Goal: Information Seeking & Learning: Learn about a topic

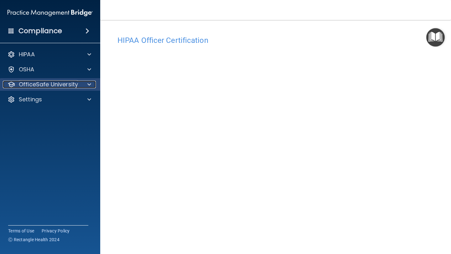
click at [71, 87] on p "OfficeSafe University" at bounding box center [48, 85] width 59 height 8
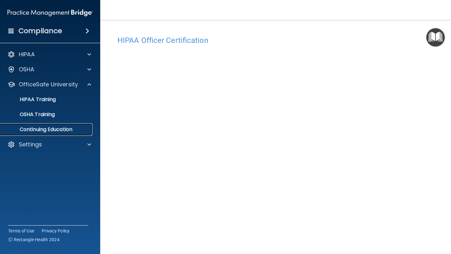
click at [46, 130] on p "Continuing Education" at bounding box center [46, 130] width 85 height 6
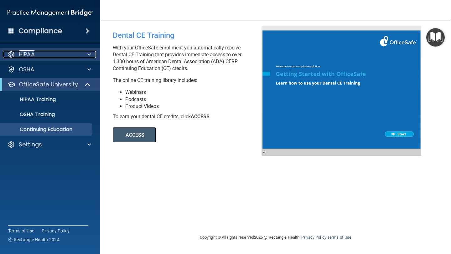
click at [53, 57] on div "HIPAA" at bounding box center [42, 55] width 78 height 8
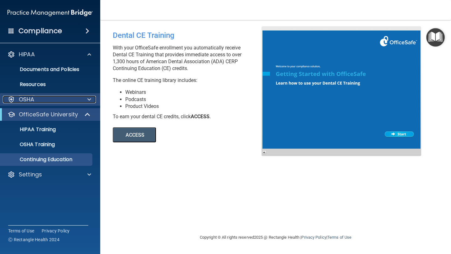
click at [42, 98] on div "OSHA" at bounding box center [42, 100] width 78 height 8
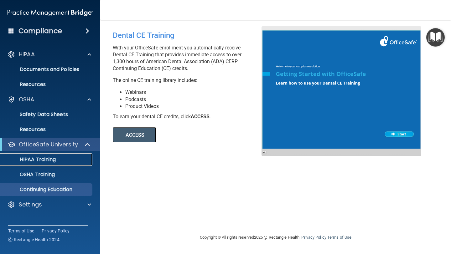
click at [43, 159] on p "HIPAA Training" at bounding box center [30, 160] width 52 height 6
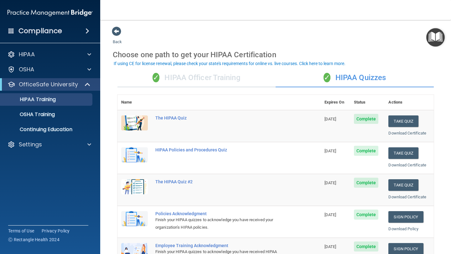
click at [444, 68] on main "Back Choose one path to get your HIPAA Certification ✓ HIPAA Officer Training ✓…" at bounding box center [275, 137] width 351 height 234
drag, startPoint x: 444, startPoint y: 68, endPoint x: 443, endPoint y: 55, distance: 12.7
click at [443, 55] on main "Back Choose one path to get your HIPAA Certification ✓ HIPAA Officer Training ✓…" at bounding box center [275, 137] width 351 height 234
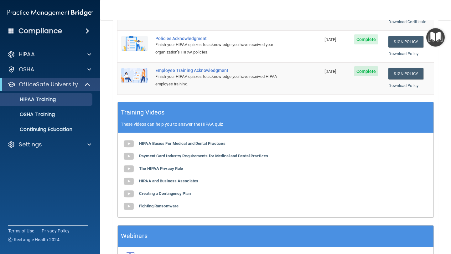
scroll to position [163, 0]
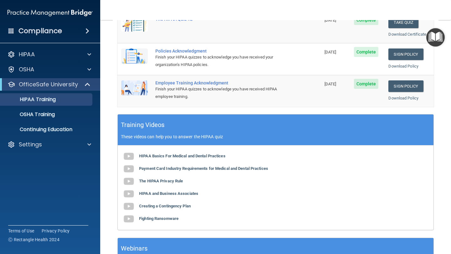
click at [57, 30] on h4 "Compliance" at bounding box center [40, 31] width 44 height 9
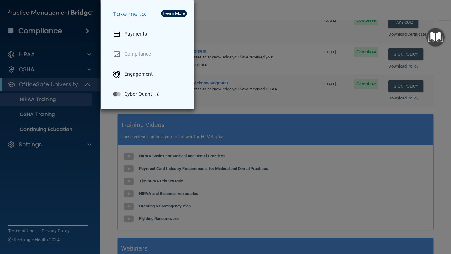
click at [65, 70] on div "Take me to: Payments Compliance Engagement Cyber Quant" at bounding box center [225, 127] width 451 height 254
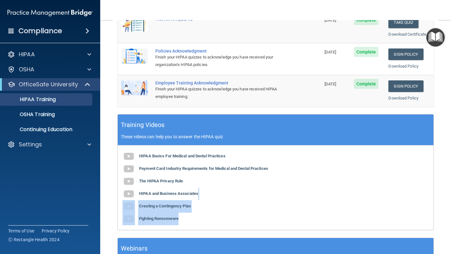
drag, startPoint x: 451, startPoint y: 196, endPoint x: 446, endPoint y: 219, distance: 23.9
click at [446, 219] on main "Back Choose one path to get your HIPAA Certification ✓ HIPAA Officer Training ✓…" at bounding box center [275, 137] width 351 height 234
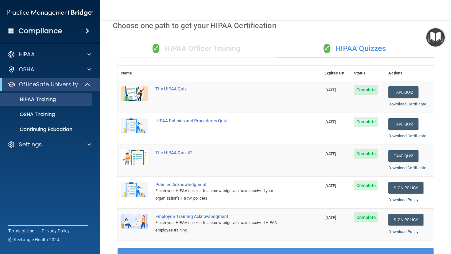
scroll to position [0, 0]
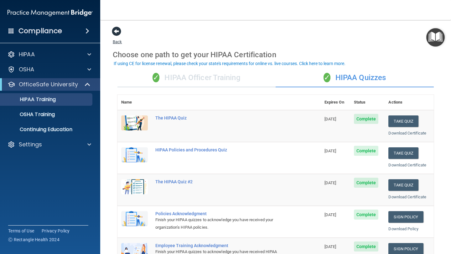
click at [117, 31] on span at bounding box center [116, 31] width 9 height 9
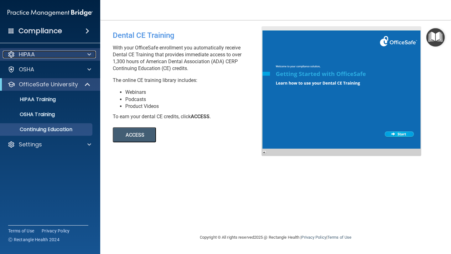
click at [39, 55] on div "HIPAA" at bounding box center [42, 55] width 78 height 8
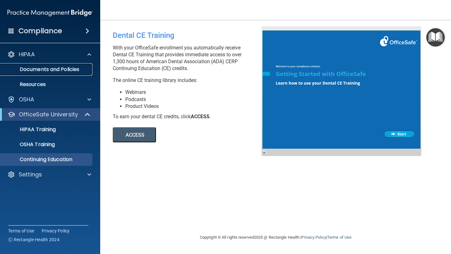
click at [41, 70] on p "Documents and Policies" at bounding box center [46, 69] width 85 height 6
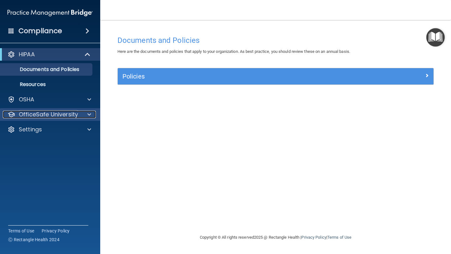
click at [40, 112] on p "OfficeSafe University" at bounding box center [48, 115] width 59 height 8
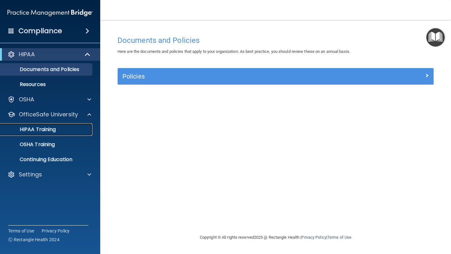
click at [34, 128] on p "HIPAA Training" at bounding box center [30, 130] width 52 height 6
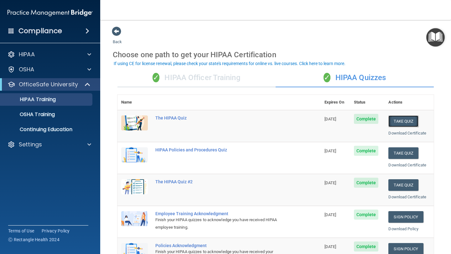
click at [408, 121] on button "Take Quiz" at bounding box center [403, 122] width 30 height 12
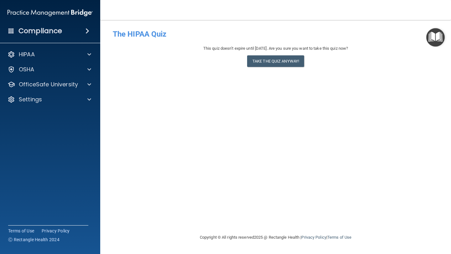
click at [280, 55] on div "This quiz doesn’t expire until [DATE]. Are you sure you want to take this quiz …" at bounding box center [276, 57] width 326 height 25
click at [280, 58] on button "Take the quiz anyway!" at bounding box center [275, 61] width 57 height 12
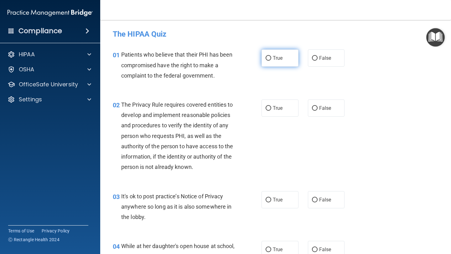
click at [268, 58] on input "True" at bounding box center [269, 58] width 6 height 5
radio input "true"
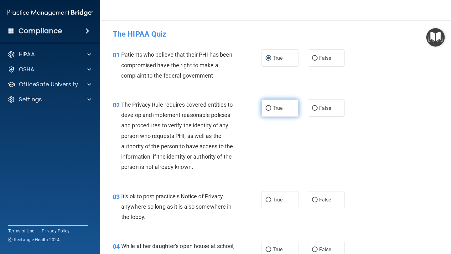
click at [268, 111] on input "True" at bounding box center [269, 108] width 6 height 5
radio input "true"
click at [266, 200] on input "True" at bounding box center [269, 200] width 6 height 5
radio input "true"
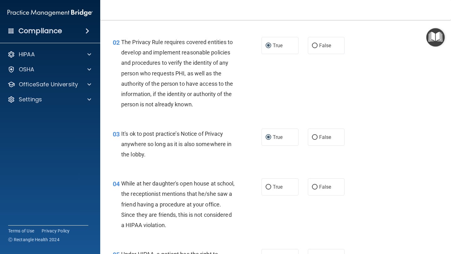
scroll to position [75, 0]
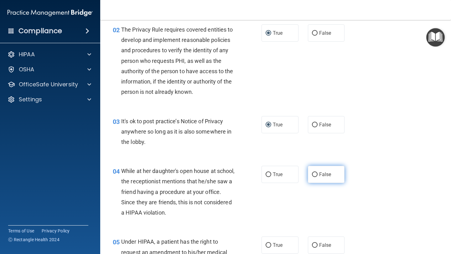
click at [314, 175] on input "False" at bounding box center [315, 175] width 6 height 5
radio input "true"
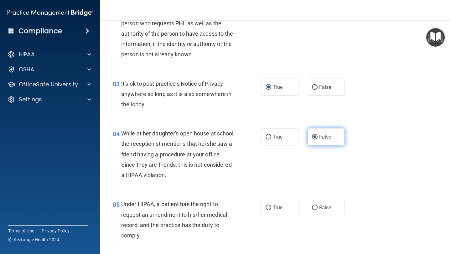
scroll to position [125, 0]
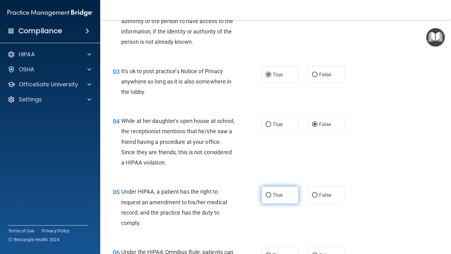
click at [270, 195] on input "True" at bounding box center [269, 195] width 6 height 5
radio input "true"
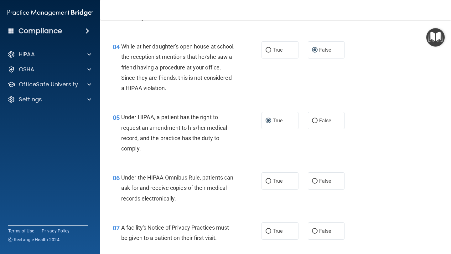
scroll to position [200, 0]
click at [268, 182] on input "True" at bounding box center [269, 181] width 6 height 5
radio input "true"
click at [268, 231] on input "True" at bounding box center [269, 231] width 6 height 5
radio input "true"
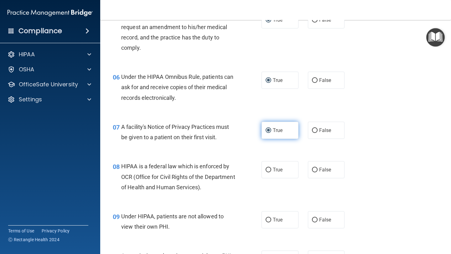
scroll to position [313, 0]
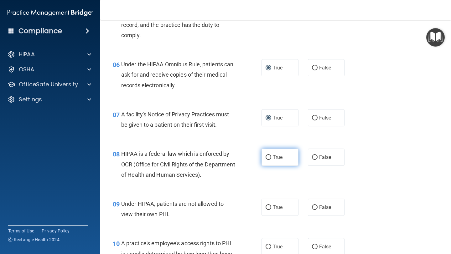
click at [270, 158] on input "True" at bounding box center [269, 157] width 6 height 5
radio input "true"
click at [315, 208] on input "False" at bounding box center [315, 207] width 6 height 5
radio input "true"
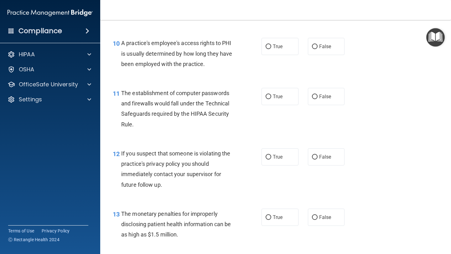
scroll to position [526, 0]
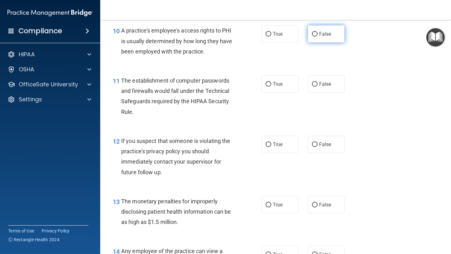
click at [314, 34] on input "False" at bounding box center [315, 34] width 6 height 5
radio input "true"
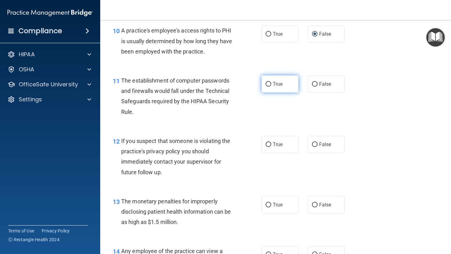
click at [268, 85] on input "True" at bounding box center [269, 84] width 6 height 5
radio input "true"
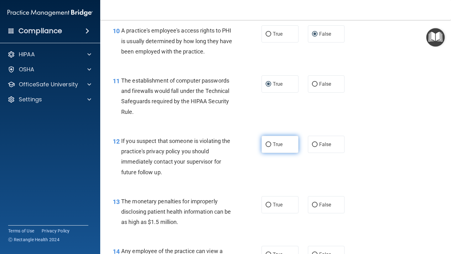
click at [267, 144] on input "True" at bounding box center [269, 144] width 6 height 5
radio input "true"
click at [266, 203] on input "True" at bounding box center [269, 205] width 6 height 5
radio input "true"
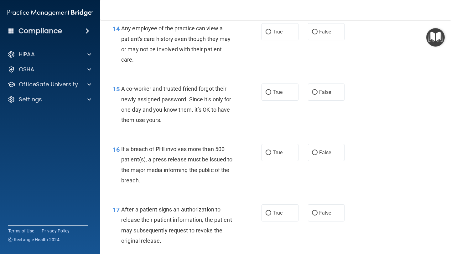
scroll to position [752, 0]
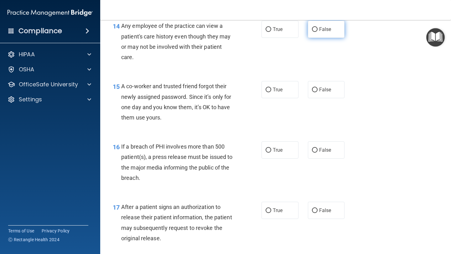
click at [317, 30] on input "False" at bounding box center [315, 29] width 6 height 5
radio input "true"
click at [317, 90] on input "False" at bounding box center [315, 90] width 6 height 5
radio input "true"
click at [267, 151] on input "True" at bounding box center [269, 150] width 6 height 5
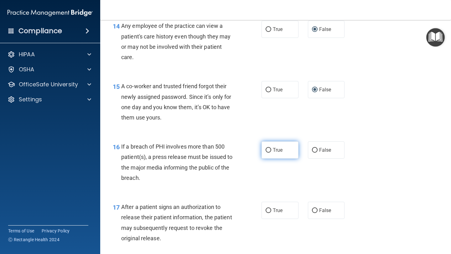
radio input "true"
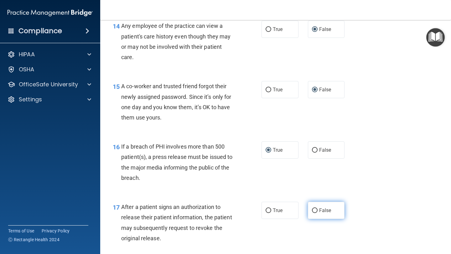
click at [316, 211] on input "False" at bounding box center [315, 211] width 6 height 5
radio input "true"
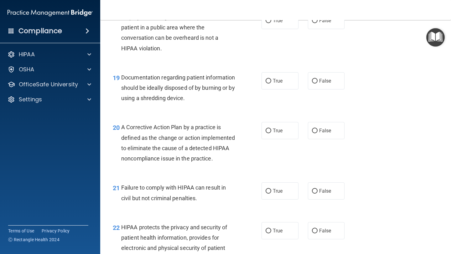
scroll to position [990, 0]
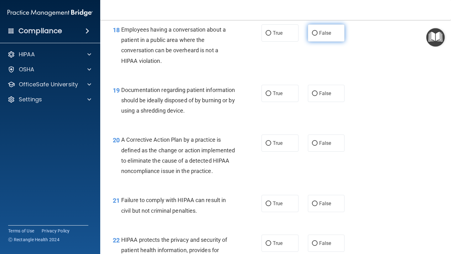
click at [318, 31] on label "False" at bounding box center [326, 32] width 37 height 17
click at [318, 31] on input "False" at bounding box center [315, 33] width 6 height 5
radio input "true"
click at [267, 93] on input "True" at bounding box center [269, 93] width 6 height 5
radio input "true"
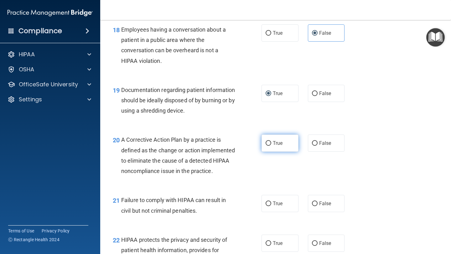
click at [269, 144] on input "True" at bounding box center [269, 143] width 6 height 5
radio input "true"
click at [317, 206] on input "False" at bounding box center [315, 204] width 6 height 5
radio input "true"
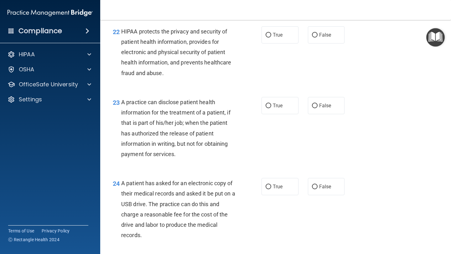
scroll to position [1203, 0]
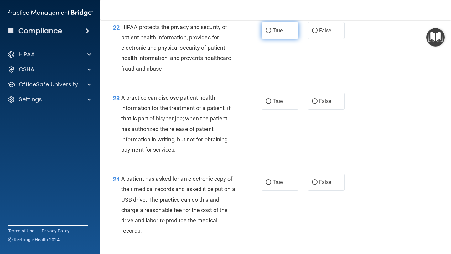
click at [270, 33] on input "True" at bounding box center [269, 30] width 6 height 5
radio input "true"
click at [314, 104] on input "False" at bounding box center [315, 101] width 6 height 5
radio input "true"
click at [318, 191] on label "False" at bounding box center [326, 182] width 37 height 17
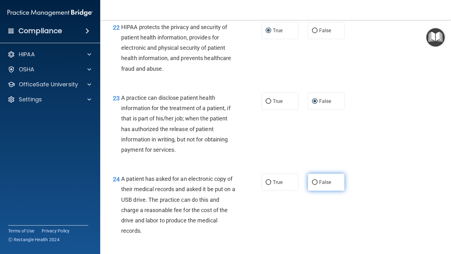
click at [318, 185] on input "False" at bounding box center [315, 182] width 6 height 5
radio input "true"
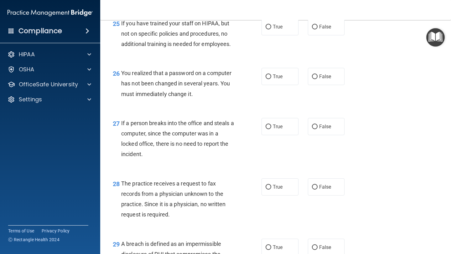
scroll to position [1441, 0]
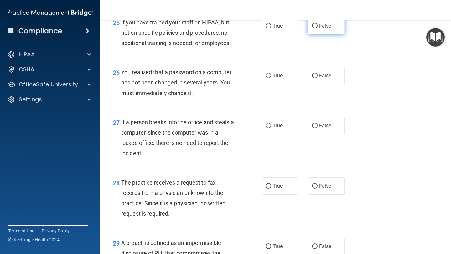
click at [316, 28] on input "False" at bounding box center [315, 26] width 6 height 5
radio input "true"
click at [271, 84] on label "True" at bounding box center [280, 75] width 37 height 17
click at [271, 78] on input "True" at bounding box center [269, 76] width 6 height 5
radio input "true"
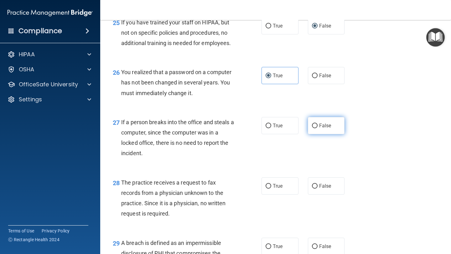
click at [314, 128] on input "False" at bounding box center [315, 126] width 6 height 5
radio input "true"
click at [313, 189] on input "False" at bounding box center [315, 186] width 6 height 5
radio input "true"
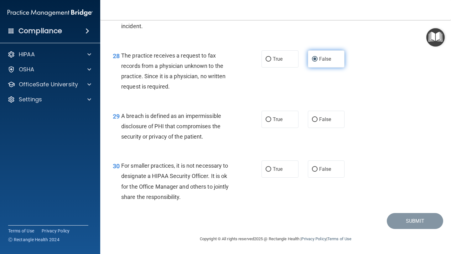
scroll to position [1578, 0]
click at [270, 118] on input "True" at bounding box center [269, 119] width 6 height 5
radio input "true"
click at [315, 169] on input "False" at bounding box center [315, 169] width 6 height 5
radio input "true"
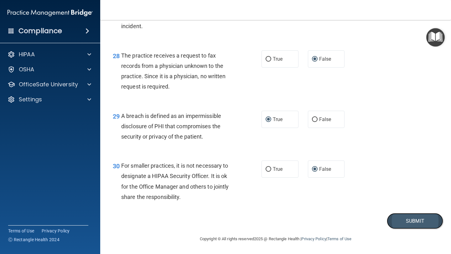
click at [404, 219] on button "Submit" at bounding box center [415, 221] width 56 height 16
click at [418, 218] on button "Submit" at bounding box center [415, 221] width 56 height 16
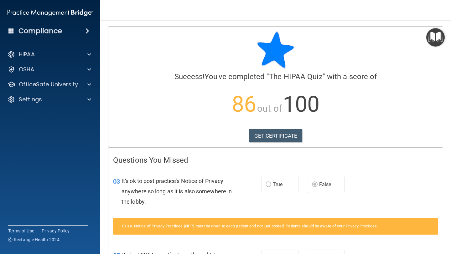
click at [446, 94] on main "Calculating your score.... Success! You've completed " The HIPAA Quiz " with a …" at bounding box center [275, 137] width 351 height 234
drag, startPoint x: 446, startPoint y: 94, endPoint x: 441, endPoint y: 126, distance: 32.6
click at [441, 126] on main "Calculating your score.... Success! You've completed " The HIPAA Quiz " with a …" at bounding box center [275, 137] width 351 height 234
click at [135, 198] on div "It's ok to post practice’s Notice of Privacy anywhere so long as it is also som…" at bounding box center [181, 191] width 118 height 31
click at [447, 52] on main "Calculating your score.... Success! You've completed " The HIPAA Quiz " with a …" at bounding box center [275, 137] width 351 height 234
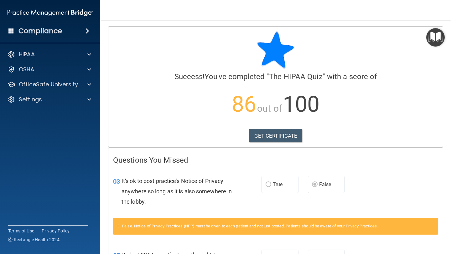
click at [447, 52] on main "Calculating your score.... Success! You've completed " The HIPAA Quiz " with a …" at bounding box center [275, 137] width 351 height 234
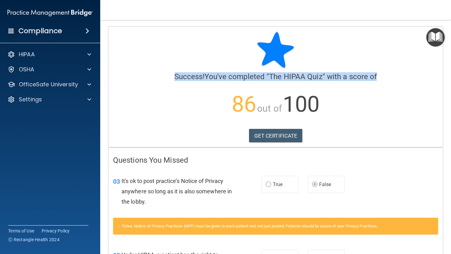
drag, startPoint x: 447, startPoint y: 53, endPoint x: 446, endPoint y: 79, distance: 26.0
click at [446, 79] on main "Calculating your score.... Success! You've completed " The HIPAA Quiz " with a …" at bounding box center [275, 137] width 351 height 234
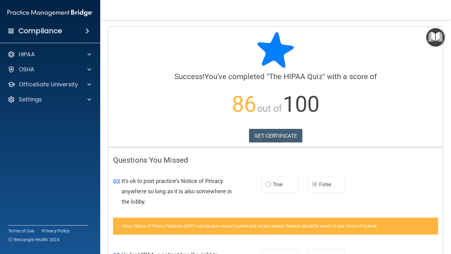
click at [448, 248] on main "Calculating your score.... Success! You've completed " The HIPAA Quiz " with a …" at bounding box center [275, 137] width 351 height 234
click at [117, 183] on span "03" at bounding box center [116, 182] width 7 height 8
click at [118, 251] on div "05" at bounding box center [114, 256] width 13 height 12
click at [444, 200] on main "Calculating your score.... Success! You've completed " The HIPAA Quiz " with a …" at bounding box center [275, 137] width 351 height 234
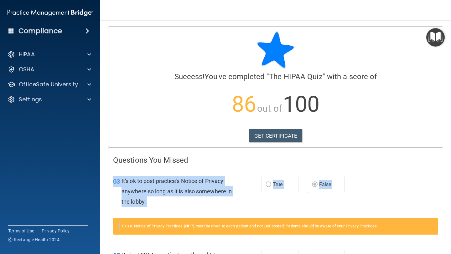
drag, startPoint x: 444, startPoint y: 200, endPoint x: 444, endPoint y: 222, distance: 21.9
click at [444, 222] on main "Calculating your score.... Success! You've completed " The HIPAA Quiz " with a …" at bounding box center [275, 137] width 351 height 234
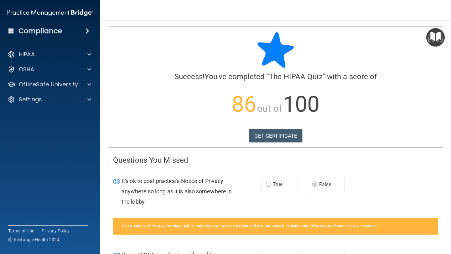
click at [450, 252] on main "Calculating your score.... Success! You've completed " The HIPAA Quiz " with a …" at bounding box center [275, 137] width 351 height 234
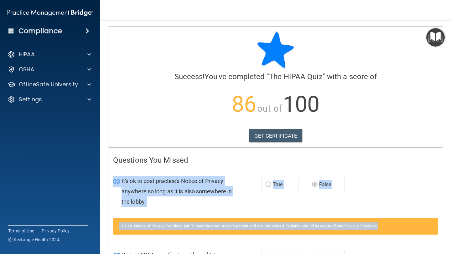
drag, startPoint x: 450, startPoint y: 175, endPoint x: 449, endPoint y: 229, distance: 53.3
click at [449, 229] on main "Calculating your score.... Success! You've completed " The HIPAA Quiz " with a …" at bounding box center [275, 137] width 351 height 234
click at [279, 133] on link "GET CERTIFICATE" at bounding box center [276, 136] width 54 height 14
click at [27, 55] on p "HIPAA" at bounding box center [27, 55] width 16 height 8
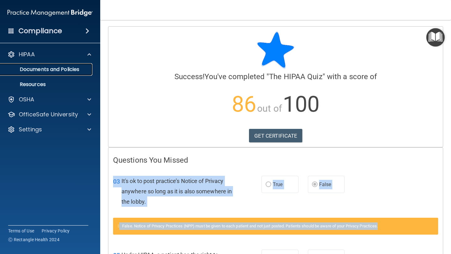
click at [39, 70] on p "Documents and Policies" at bounding box center [46, 69] width 85 height 6
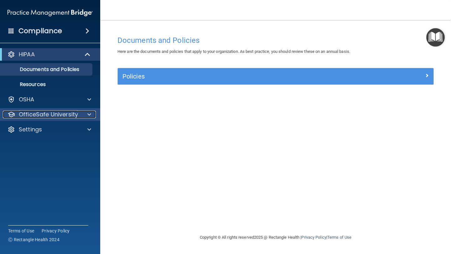
click at [42, 116] on p "OfficeSafe University" at bounding box center [48, 115] width 59 height 8
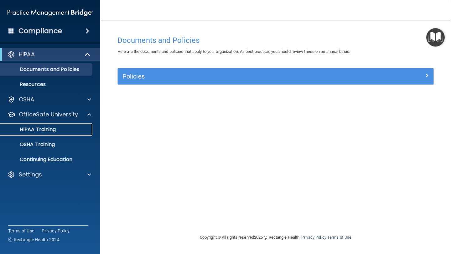
click at [41, 130] on p "HIPAA Training" at bounding box center [30, 130] width 52 height 6
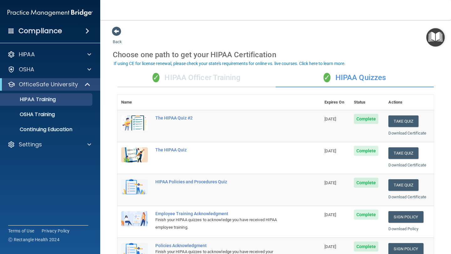
drag, startPoint x: 451, startPoint y: 74, endPoint x: 447, endPoint y: 60, distance: 14.4
click at [447, 60] on main "Back Choose one path to get your HIPAA Certification ✓ HIPAA Officer Training ✓…" at bounding box center [275, 137] width 351 height 234
click at [407, 123] on button "Take Quiz" at bounding box center [403, 122] width 30 height 12
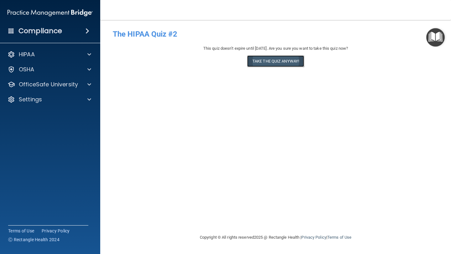
click at [290, 60] on button "Take the quiz anyway!" at bounding box center [275, 61] width 57 height 12
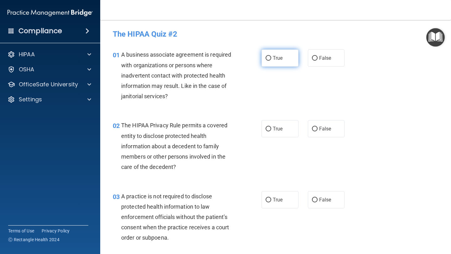
click at [269, 58] on input "True" at bounding box center [269, 58] width 6 height 5
radio input "true"
click at [313, 129] on input "False" at bounding box center [315, 129] width 6 height 5
radio input "true"
click at [269, 199] on input "True" at bounding box center [269, 200] width 6 height 5
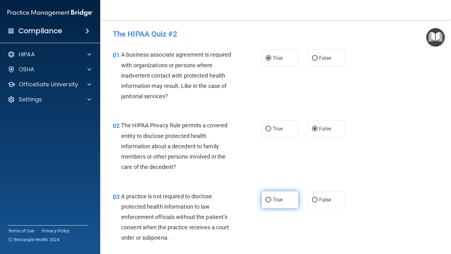
radio input "true"
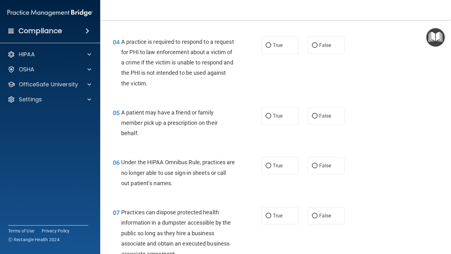
scroll to position [238, 0]
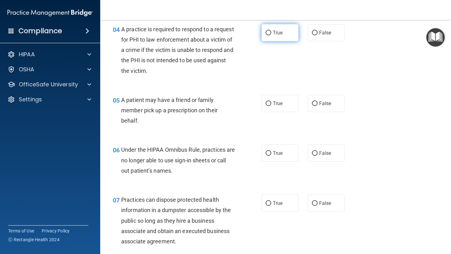
click at [268, 32] on input "True" at bounding box center [269, 33] width 6 height 5
radio input "true"
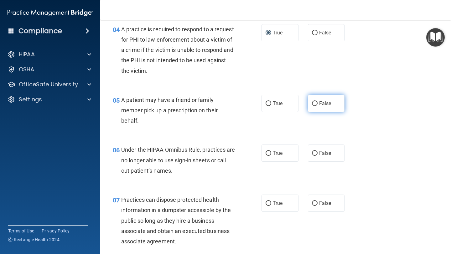
click at [314, 101] on input "False" at bounding box center [315, 103] width 6 height 5
radio input "true"
click at [271, 153] on input "True" at bounding box center [269, 153] width 6 height 5
radio input "true"
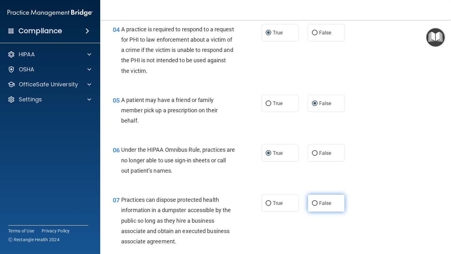
click at [315, 204] on input "False" at bounding box center [315, 203] width 6 height 5
radio input "true"
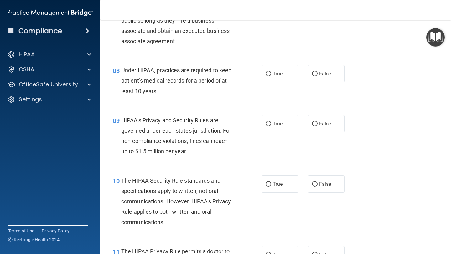
scroll to position [451, 0]
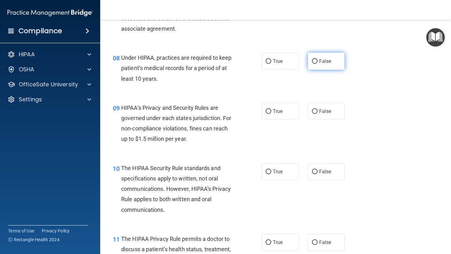
click at [315, 60] on input "False" at bounding box center [315, 61] width 6 height 5
radio input "true"
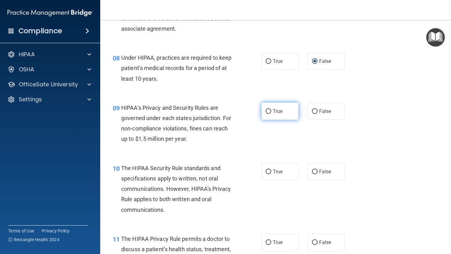
click at [271, 111] on input "True" at bounding box center [269, 111] width 6 height 5
radio input "true"
click at [269, 172] on input "True" at bounding box center [269, 172] width 6 height 5
radio input "true"
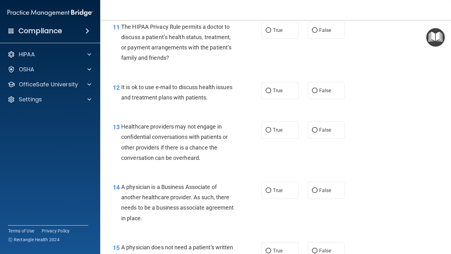
scroll to position [664, 0]
click at [313, 28] on input "False" at bounding box center [315, 30] width 6 height 5
radio input "true"
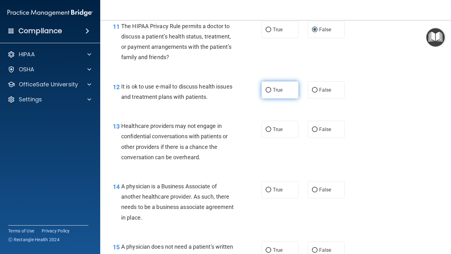
click at [268, 91] on input "True" at bounding box center [269, 90] width 6 height 5
radio input "true"
click at [271, 131] on input "True" at bounding box center [269, 129] width 6 height 5
radio input "true"
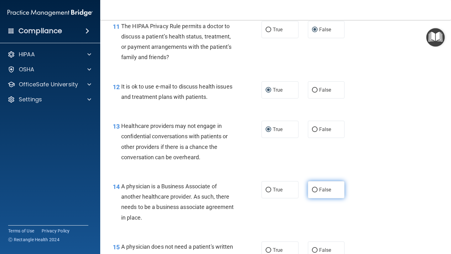
click at [313, 190] on input "False" at bounding box center [315, 190] width 6 height 5
radio input "true"
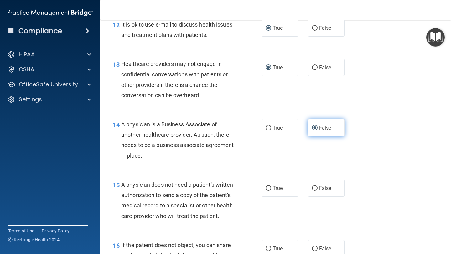
scroll to position [727, 0]
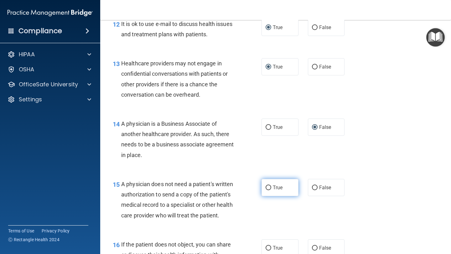
click at [269, 187] on input "True" at bounding box center [269, 188] width 6 height 5
radio input "true"
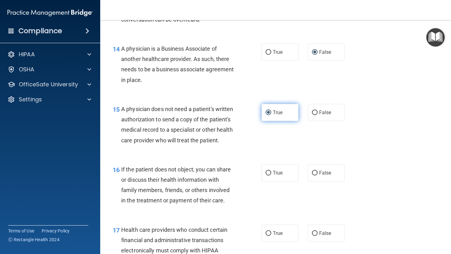
scroll to position [814, 0]
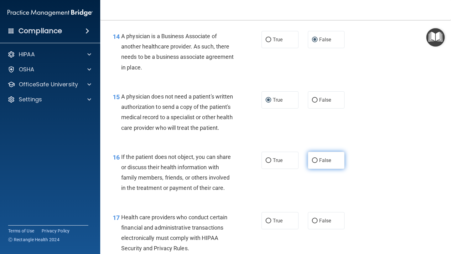
click at [315, 160] on input "False" at bounding box center [315, 160] width 6 height 5
radio input "true"
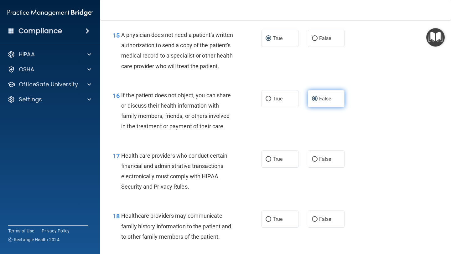
scroll to position [877, 0]
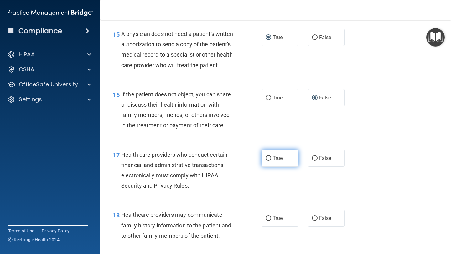
click at [277, 157] on span "True" at bounding box center [278, 158] width 10 height 6
click at [271, 157] on input "True" at bounding box center [269, 158] width 6 height 5
radio input "true"
click at [314, 218] on input "False" at bounding box center [315, 218] width 6 height 5
radio input "true"
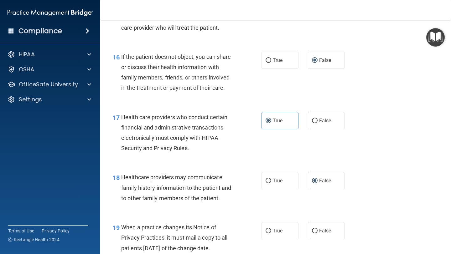
scroll to position [927, 0]
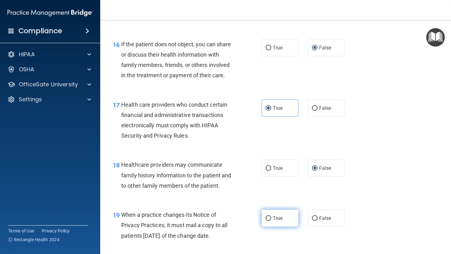
click at [272, 217] on label "True" at bounding box center [280, 218] width 37 height 17
click at [271, 217] on input "True" at bounding box center [269, 218] width 6 height 5
radio input "true"
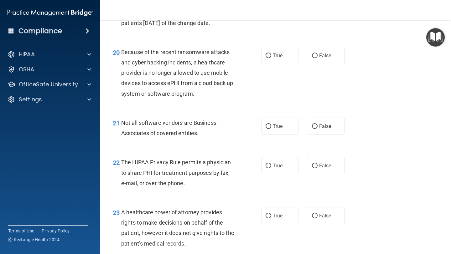
scroll to position [1152, 0]
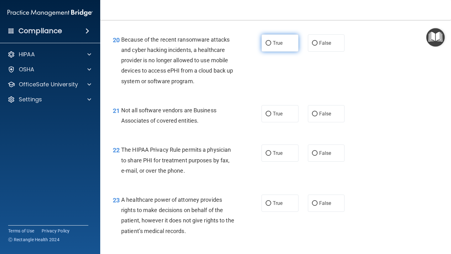
click at [267, 44] on input "True" at bounding box center [269, 43] width 6 height 5
radio input "true"
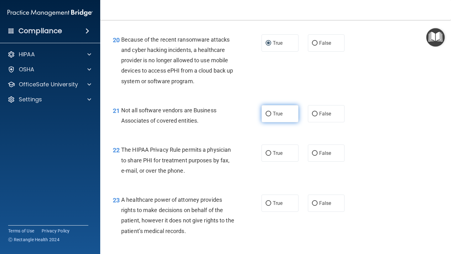
click at [268, 112] on input "True" at bounding box center [269, 114] width 6 height 5
radio input "true"
click at [314, 152] on input "False" at bounding box center [315, 153] width 6 height 5
radio input "true"
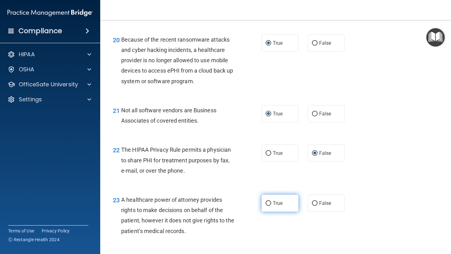
click at [280, 203] on span "True" at bounding box center [278, 203] width 10 height 6
click at [271, 203] on input "True" at bounding box center [269, 203] width 6 height 5
radio input "true"
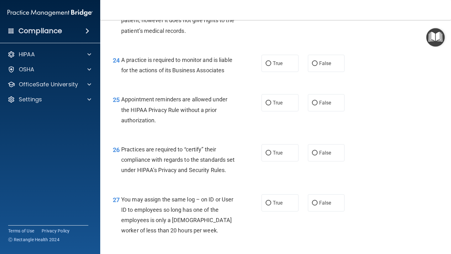
scroll to position [1365, 0]
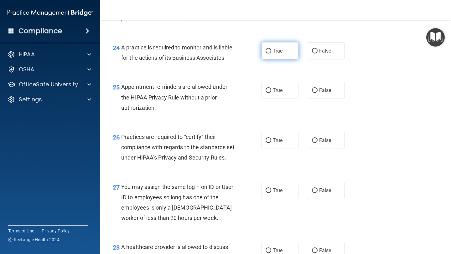
click at [267, 52] on input "True" at bounding box center [269, 51] width 6 height 5
radio input "true"
drag, startPoint x: 266, startPoint y: 85, endPoint x: 268, endPoint y: 90, distance: 5.5
click at [268, 90] on label "True" at bounding box center [280, 90] width 37 height 17
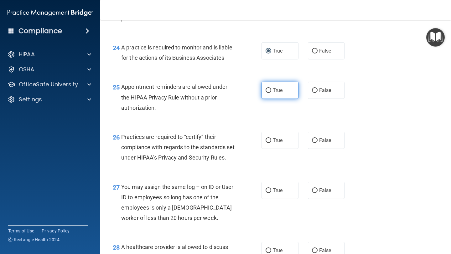
click at [268, 92] on input "True" at bounding box center [269, 90] width 6 height 5
radio input "true"
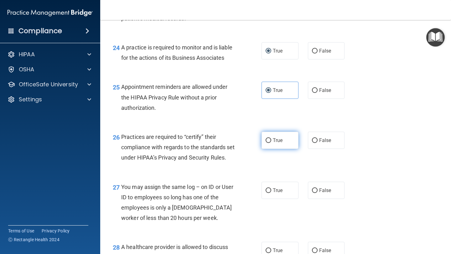
click at [270, 142] on input "True" at bounding box center [269, 140] width 6 height 5
radio input "true"
click at [315, 193] on input "False" at bounding box center [315, 191] width 6 height 5
radio input "true"
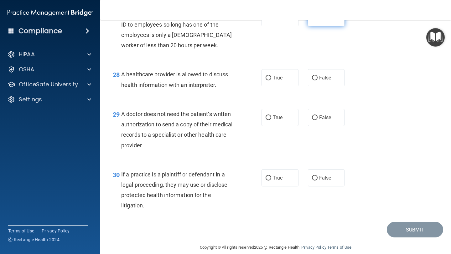
scroll to position [1541, 0]
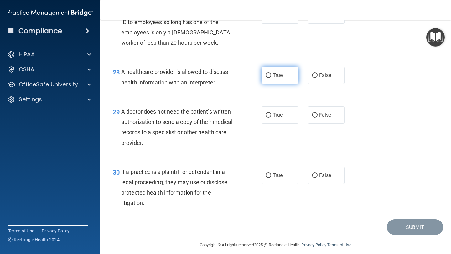
click at [269, 78] on input "True" at bounding box center [269, 75] width 6 height 5
radio input "true"
click at [268, 118] on input "True" at bounding box center [269, 115] width 6 height 5
radio input "true"
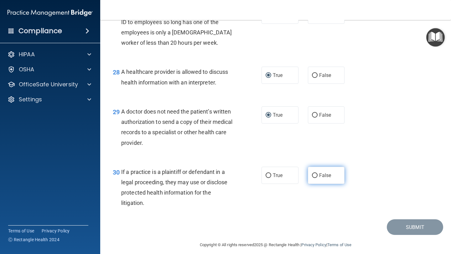
click at [316, 178] on input "False" at bounding box center [315, 175] width 6 height 5
radio input "true"
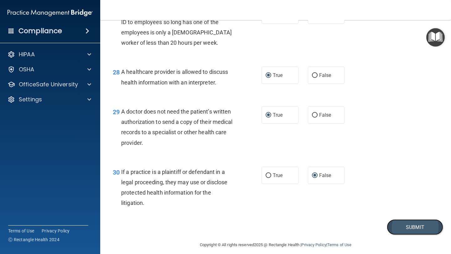
click at [414, 236] on button "Submit" at bounding box center [415, 228] width 56 height 16
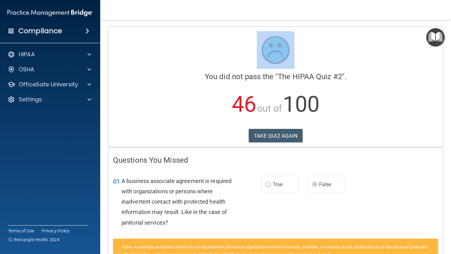
drag, startPoint x: 450, startPoint y: 16, endPoint x: 447, endPoint y: 68, distance: 52.0
click at [447, 69] on div "Toggle navigation [PERSON_NAME] [EMAIL_ADDRESS][DOMAIN_NAME] Manage My Enterpri…" at bounding box center [275, 127] width 351 height 254
click at [268, 135] on button "TAKE QUIZ AGAIN" at bounding box center [276, 136] width 54 height 14
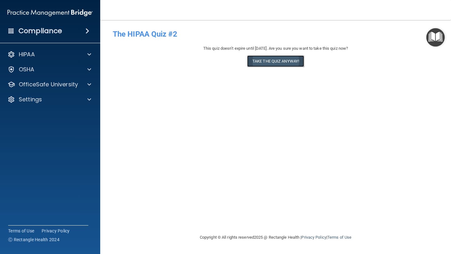
click at [268, 60] on button "Take the quiz anyway!" at bounding box center [275, 61] width 57 height 12
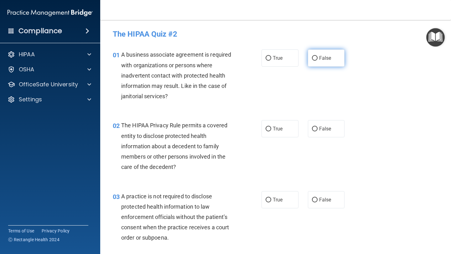
click at [311, 61] on label "False" at bounding box center [326, 57] width 37 height 17
click at [312, 61] on input "False" at bounding box center [315, 58] width 6 height 5
radio input "true"
click at [274, 131] on span "True" at bounding box center [278, 129] width 10 height 6
click at [271, 131] on input "True" at bounding box center [269, 129] width 6 height 5
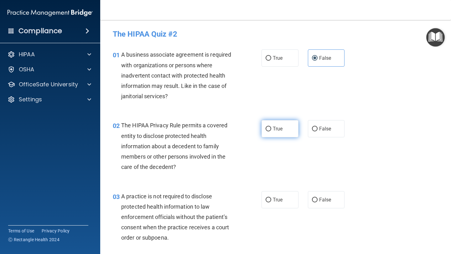
radio input "true"
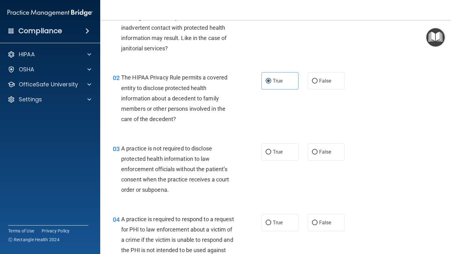
scroll to position [48, 0]
click at [314, 152] on input "False" at bounding box center [315, 152] width 6 height 5
radio input "true"
click at [273, 222] on span "True" at bounding box center [278, 223] width 10 height 6
click at [271, 222] on input "True" at bounding box center [269, 222] width 6 height 5
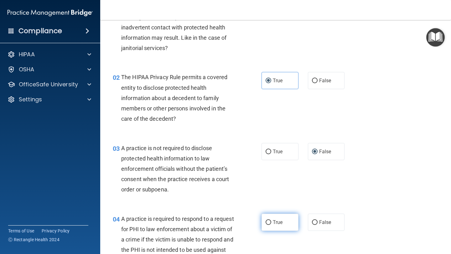
radio input "true"
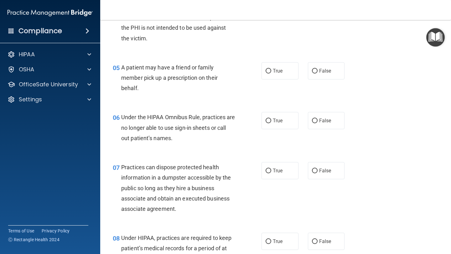
scroll to position [211, 0]
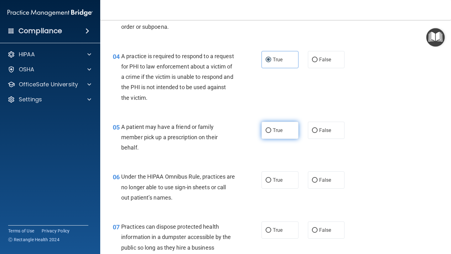
click at [270, 133] on label "True" at bounding box center [280, 130] width 37 height 17
click at [270, 133] on input "True" at bounding box center [269, 130] width 6 height 5
radio input "true"
click at [316, 181] on label "False" at bounding box center [326, 180] width 37 height 17
click at [316, 181] on input "False" at bounding box center [315, 180] width 6 height 5
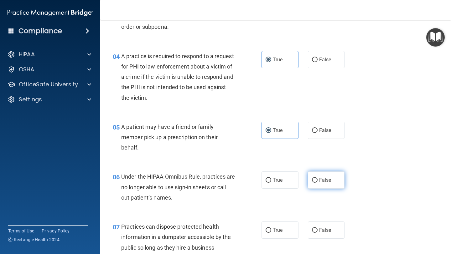
radio input "true"
click at [312, 230] on input "False" at bounding box center [315, 230] width 6 height 5
radio input "true"
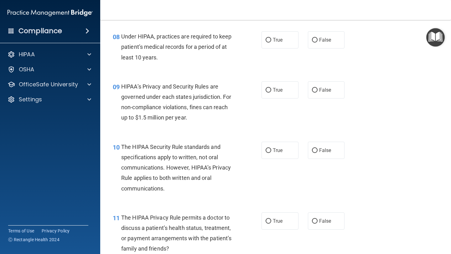
scroll to position [466, 0]
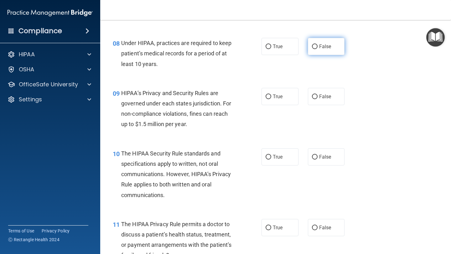
click at [315, 50] on label "False" at bounding box center [326, 46] width 37 height 17
click at [315, 49] on input "False" at bounding box center [315, 46] width 6 height 5
radio input "true"
click at [312, 95] on input "False" at bounding box center [315, 97] width 6 height 5
radio input "true"
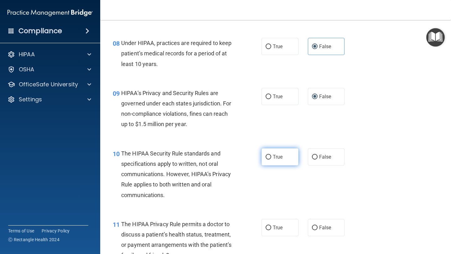
click at [278, 161] on label "True" at bounding box center [280, 156] width 37 height 17
click at [271, 160] on input "True" at bounding box center [269, 157] width 6 height 5
radio input "true"
click at [273, 230] on span "True" at bounding box center [278, 228] width 10 height 6
click at [271, 230] on input "True" at bounding box center [269, 228] width 6 height 5
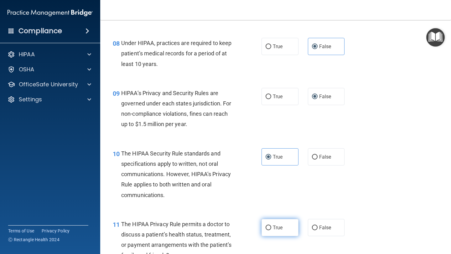
radio input "true"
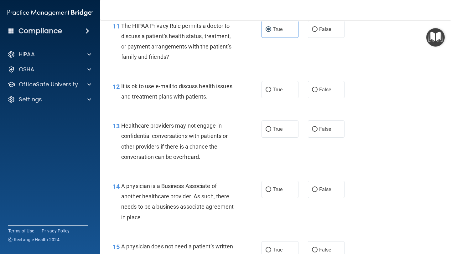
scroll to position [664, 0]
click at [269, 91] on label "True" at bounding box center [280, 89] width 37 height 17
click at [269, 91] on input "True" at bounding box center [269, 90] width 6 height 5
radio input "true"
click at [312, 130] on input "False" at bounding box center [315, 129] width 6 height 5
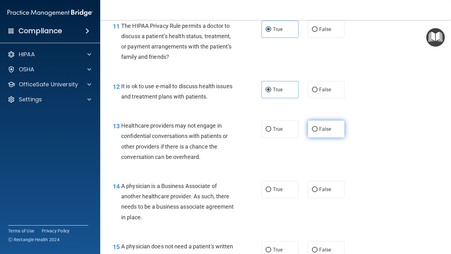
radio input "true"
click at [267, 189] on input "True" at bounding box center [269, 190] width 6 height 5
radio input "true"
click at [319, 190] on span "False" at bounding box center [325, 190] width 12 height 6
click at [316, 190] on input "False" at bounding box center [315, 190] width 6 height 5
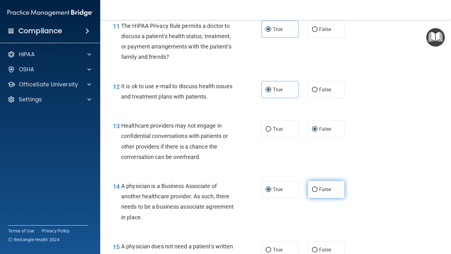
radio input "true"
radio input "false"
click at [268, 248] on input "True" at bounding box center [269, 250] width 6 height 5
radio input "true"
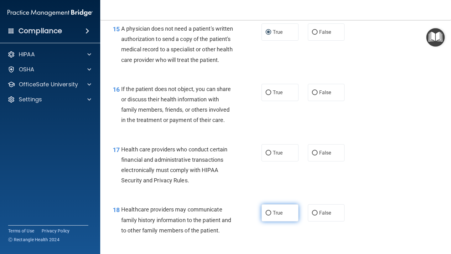
scroll to position [893, 0]
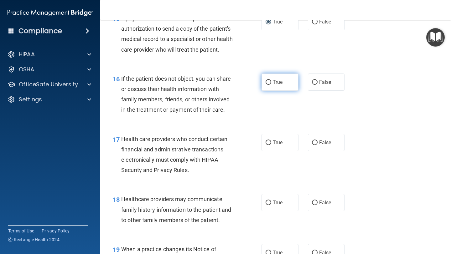
click at [269, 91] on label "True" at bounding box center [280, 82] width 37 height 17
click at [269, 85] on input "True" at bounding box center [269, 82] width 6 height 5
radio input "true"
click at [273, 146] on span "True" at bounding box center [278, 143] width 10 height 6
click at [271, 145] on input "True" at bounding box center [269, 143] width 6 height 5
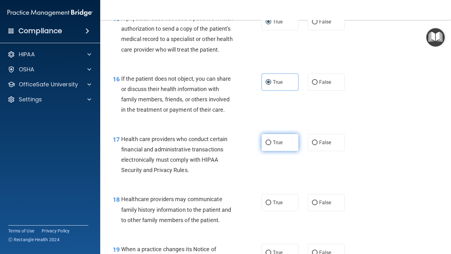
radio input "true"
click at [318, 211] on label "False" at bounding box center [326, 202] width 37 height 17
click at [318, 205] on input "False" at bounding box center [315, 203] width 6 height 5
radio input "true"
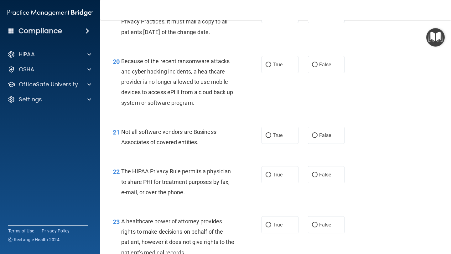
scroll to position [1130, 0]
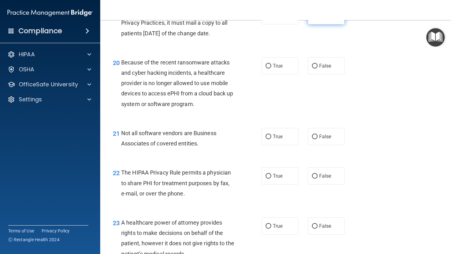
click at [312, 18] on input "False" at bounding box center [315, 16] width 6 height 5
radio input "true"
click at [314, 75] on label "False" at bounding box center [326, 65] width 37 height 17
click at [314, 69] on input "False" at bounding box center [315, 66] width 6 height 5
radio input "true"
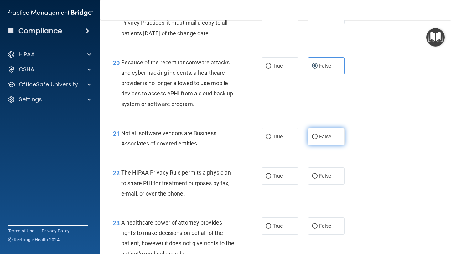
click at [313, 139] on input "False" at bounding box center [315, 137] width 6 height 5
radio input "true"
click at [277, 185] on label "True" at bounding box center [280, 176] width 37 height 17
click at [271, 179] on input "True" at bounding box center [269, 176] width 6 height 5
radio input "true"
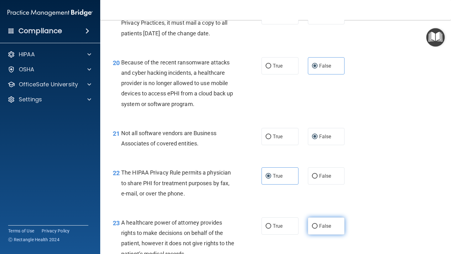
click at [312, 232] on label "False" at bounding box center [326, 226] width 37 height 17
click at [312, 229] on input "False" at bounding box center [315, 226] width 6 height 5
radio input "true"
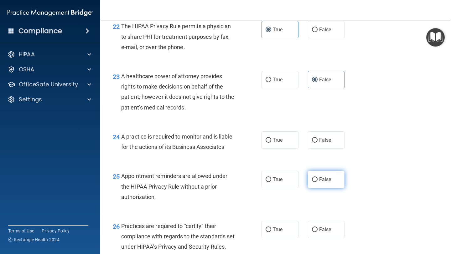
scroll to position [1292, 0]
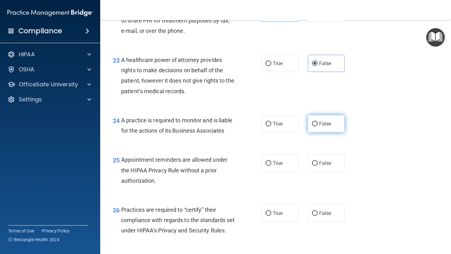
click at [314, 132] on label "False" at bounding box center [326, 123] width 37 height 17
click at [273, 166] on span "True" at bounding box center [278, 163] width 10 height 6
click at [271, 166] on input "True" at bounding box center [269, 163] width 6 height 5
radio input "true"
click at [316, 222] on label "False" at bounding box center [326, 213] width 37 height 17
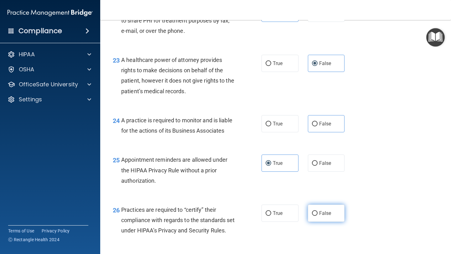
click at [316, 216] on input "False" at bounding box center [315, 213] width 6 height 5
radio input "true"
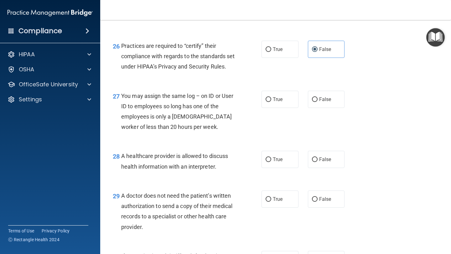
scroll to position [1457, 0]
click at [314, 108] on label "False" at bounding box center [326, 99] width 37 height 17
click at [314, 102] on input "False" at bounding box center [315, 99] width 6 height 5
radio input "true"
click at [290, 168] on label "True" at bounding box center [280, 159] width 37 height 17
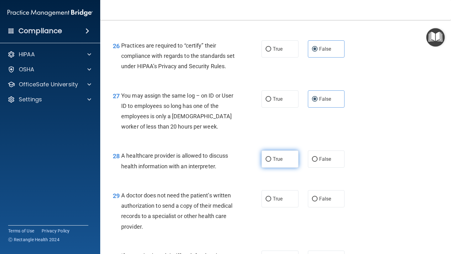
click at [271, 162] on input "True" at bounding box center [269, 159] width 6 height 5
radio input "true"
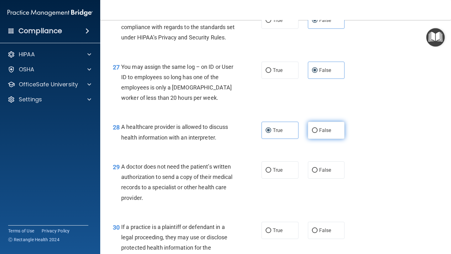
scroll to position [1487, 0]
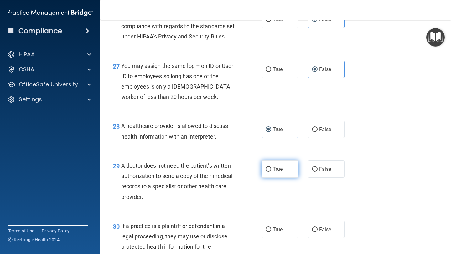
click at [277, 178] on label "True" at bounding box center [280, 169] width 37 height 17
click at [271, 172] on input "True" at bounding box center [269, 169] width 6 height 5
radio input "true"
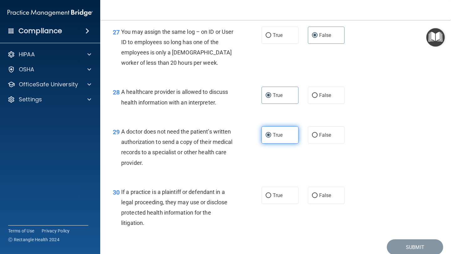
scroll to position [1522, 0]
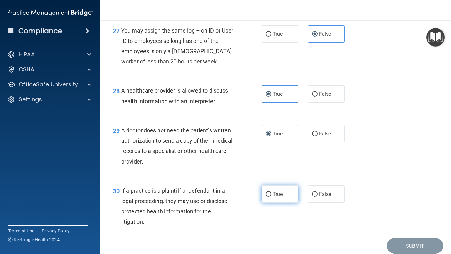
click at [274, 197] on span "True" at bounding box center [278, 194] width 10 height 6
click at [271, 197] on input "True" at bounding box center [269, 194] width 6 height 5
radio input "true"
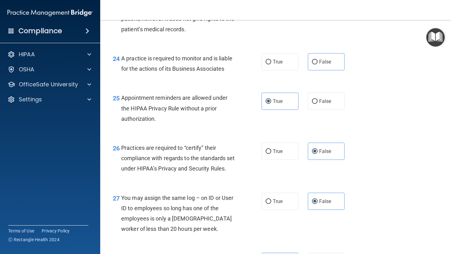
scroll to position [1344, 0]
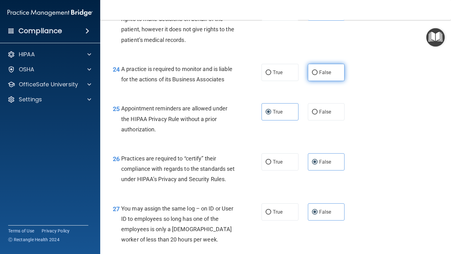
click at [312, 75] on input "False" at bounding box center [315, 72] width 6 height 5
radio input "true"
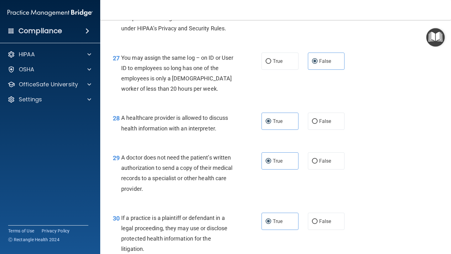
scroll to position [1578, 0]
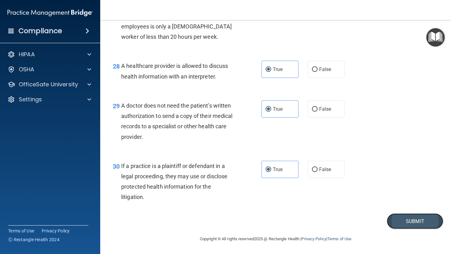
click at [413, 223] on button "Submit" at bounding box center [415, 222] width 56 height 16
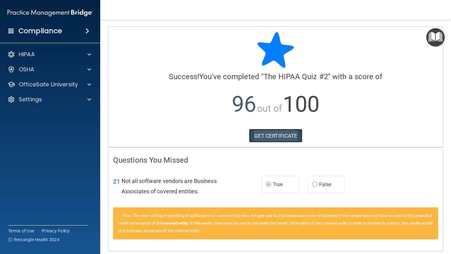
click at [290, 133] on link "GET CERTIFICATE" at bounding box center [276, 136] width 54 height 14
click at [71, 56] on div "HIPAA" at bounding box center [42, 55] width 78 height 8
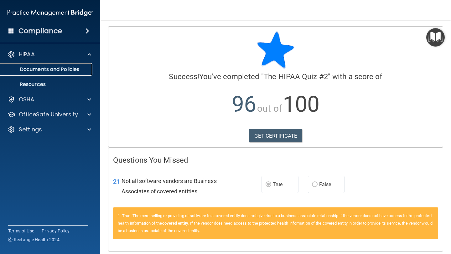
click at [66, 68] on p "Documents and Policies" at bounding box center [46, 69] width 85 height 6
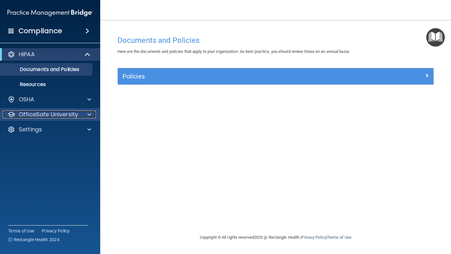
click at [54, 113] on p "OfficeSafe University" at bounding box center [48, 115] width 59 height 8
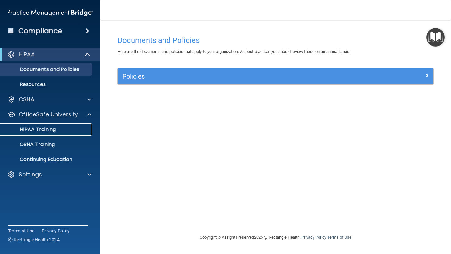
click at [45, 130] on p "HIPAA Training" at bounding box center [30, 130] width 52 height 6
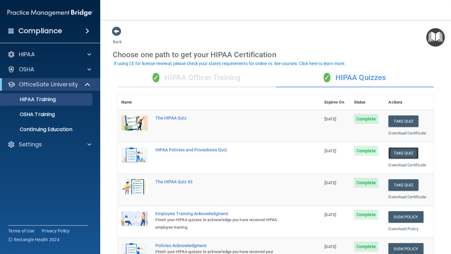
click at [402, 154] on button "Take Quiz" at bounding box center [403, 154] width 30 height 12
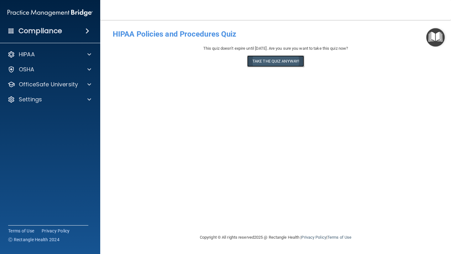
click at [287, 59] on button "Take the quiz anyway!" at bounding box center [275, 61] width 57 height 12
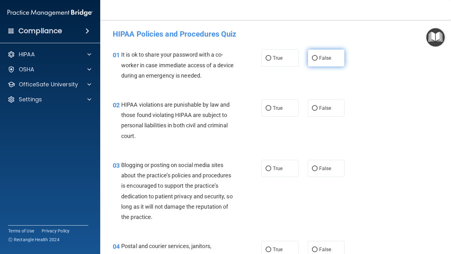
click at [313, 58] on input "False" at bounding box center [315, 58] width 6 height 5
radio input "true"
click at [271, 112] on label "True" at bounding box center [280, 108] width 37 height 17
click at [271, 111] on input "True" at bounding box center [269, 108] width 6 height 5
radio input "true"
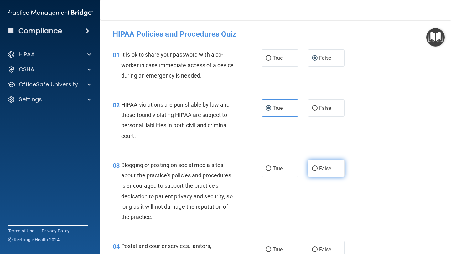
click at [313, 170] on input "False" at bounding box center [315, 169] width 6 height 5
radio input "true"
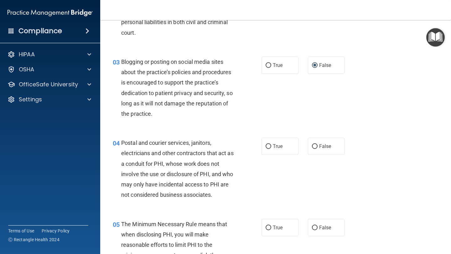
scroll to position [142, 0]
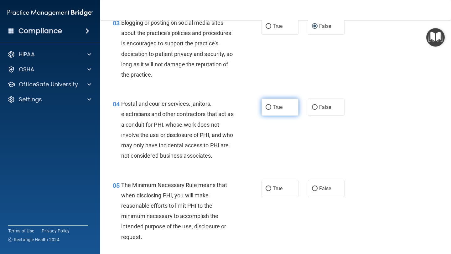
click at [262, 107] on label "True" at bounding box center [280, 107] width 37 height 17
click at [266, 107] on input "True" at bounding box center [269, 107] width 6 height 5
radio input "true"
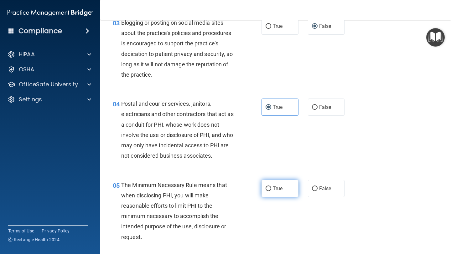
click at [277, 186] on span "True" at bounding box center [278, 189] width 10 height 6
click at [271, 187] on input "True" at bounding box center [269, 189] width 6 height 5
radio input "true"
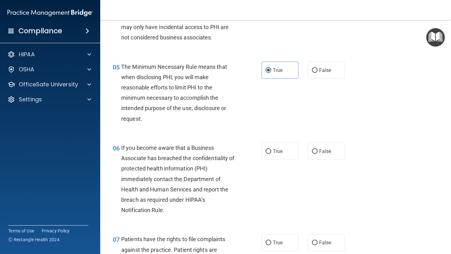
scroll to position [261, 0]
click at [279, 155] on label "True" at bounding box center [280, 150] width 37 height 17
click at [271, 154] on input "True" at bounding box center [269, 151] width 6 height 5
radio input "true"
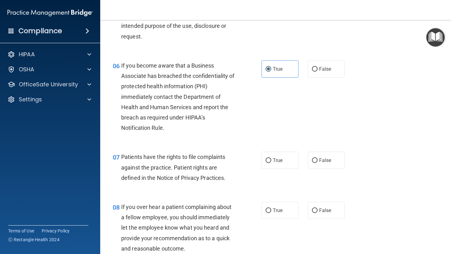
scroll to position [344, 0]
click at [282, 163] on label "True" at bounding box center [280, 160] width 37 height 17
click at [271, 163] on input "True" at bounding box center [269, 160] width 6 height 5
radio input "true"
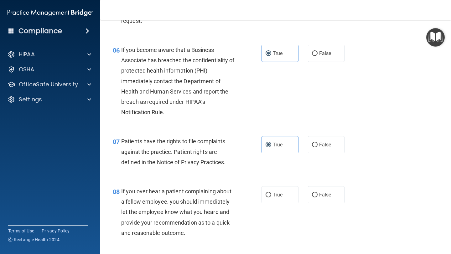
scroll to position [359, 0]
click at [275, 192] on span "True" at bounding box center [278, 195] width 10 height 6
click at [271, 193] on input "True" at bounding box center [269, 195] width 6 height 5
radio input "true"
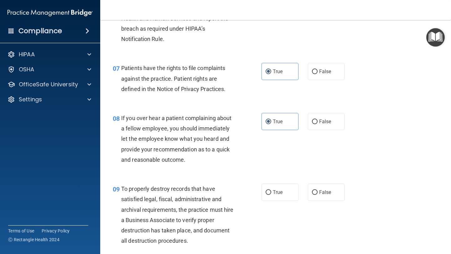
scroll to position [439, 0]
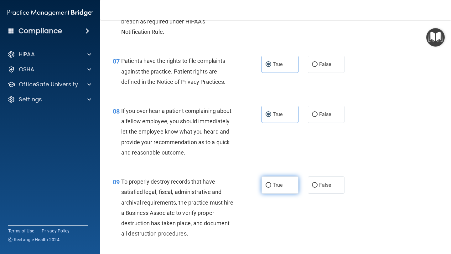
click at [288, 193] on label "True" at bounding box center [280, 185] width 37 height 17
click at [271, 188] on input "True" at bounding box center [269, 185] width 6 height 5
radio input "true"
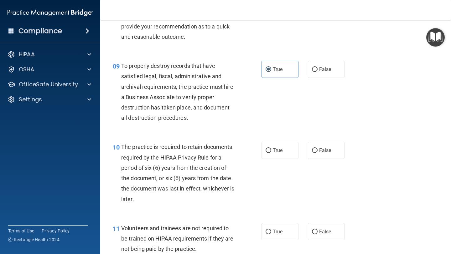
scroll to position [555, 0]
click at [288, 156] on label "True" at bounding box center [280, 150] width 37 height 17
click at [271, 153] on input "True" at bounding box center [269, 150] width 6 height 5
radio input "true"
click at [312, 232] on input "False" at bounding box center [315, 232] width 6 height 5
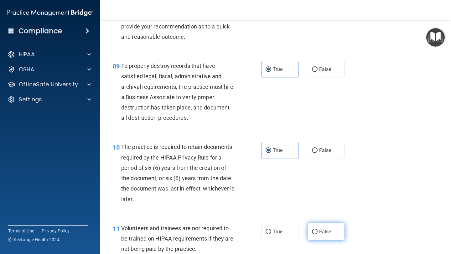
radio input "true"
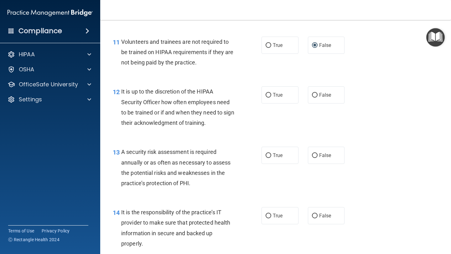
scroll to position [753, 0]
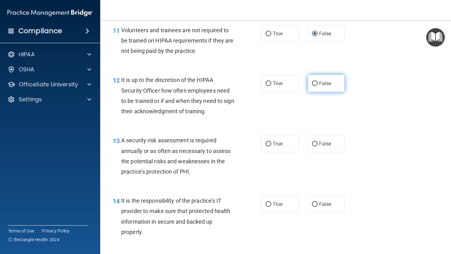
click at [312, 84] on input "False" at bounding box center [315, 83] width 6 height 5
radio input "true"
click at [264, 147] on label "True" at bounding box center [280, 143] width 37 height 17
click at [266, 147] on input "True" at bounding box center [269, 144] width 6 height 5
radio input "true"
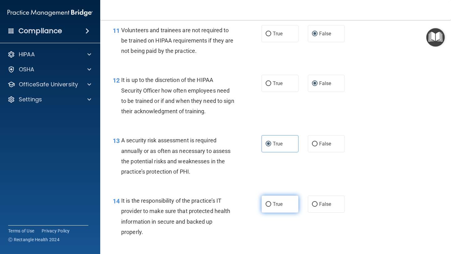
click at [273, 206] on span "True" at bounding box center [278, 204] width 10 height 6
click at [271, 206] on input "True" at bounding box center [269, 204] width 6 height 5
radio input "true"
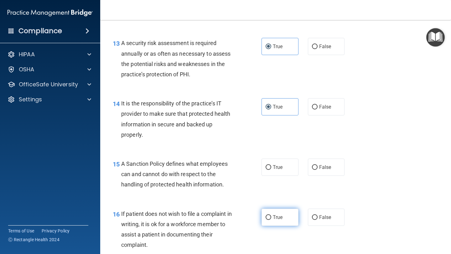
scroll to position [852, 0]
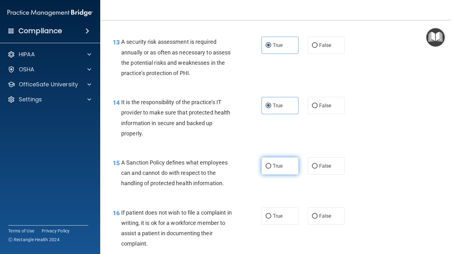
click at [275, 171] on label "True" at bounding box center [280, 166] width 37 height 17
click at [271, 169] on input "True" at bounding box center [269, 166] width 6 height 5
radio input "true"
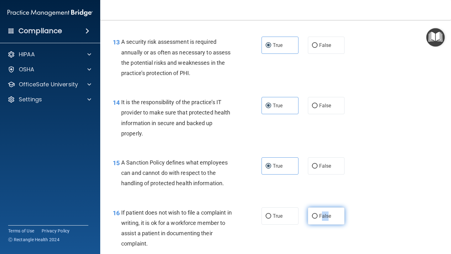
drag, startPoint x: 322, startPoint y: 218, endPoint x: 325, endPoint y: 220, distance: 4.5
click at [325, 220] on label "False" at bounding box center [326, 216] width 37 height 17
click at [312, 216] on input "False" at bounding box center [315, 216] width 6 height 5
radio input "true"
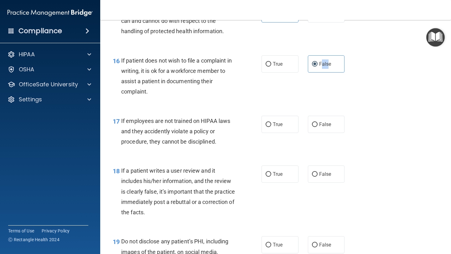
scroll to position [1049, 0]
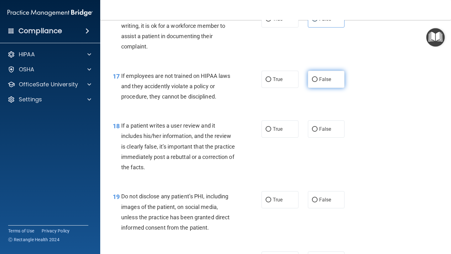
click at [319, 77] on span "False" at bounding box center [325, 79] width 12 height 6
click at [318, 77] on input "False" at bounding box center [315, 79] width 6 height 5
radio input "true"
click at [313, 131] on input "False" at bounding box center [315, 129] width 6 height 5
radio input "true"
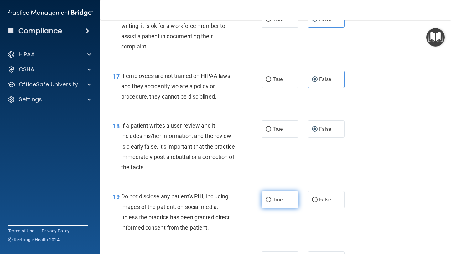
click at [273, 198] on span "True" at bounding box center [278, 200] width 10 height 6
click at [271, 198] on input "True" at bounding box center [269, 200] width 6 height 5
radio input "true"
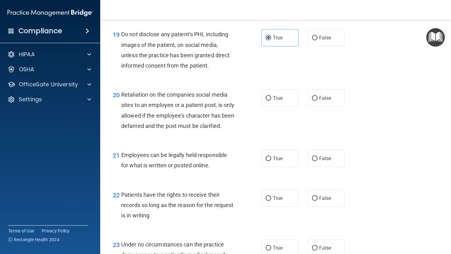
scroll to position [1213, 0]
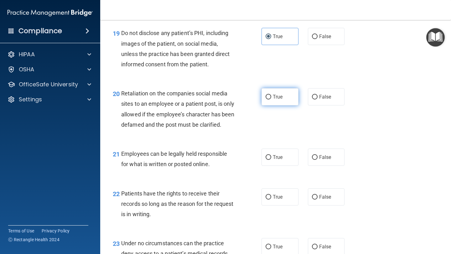
click at [266, 99] on input "True" at bounding box center [269, 97] width 6 height 5
radio input "true"
click at [266, 160] on input "True" at bounding box center [269, 157] width 6 height 5
radio input "true"
click at [267, 200] on input "True" at bounding box center [269, 197] width 6 height 5
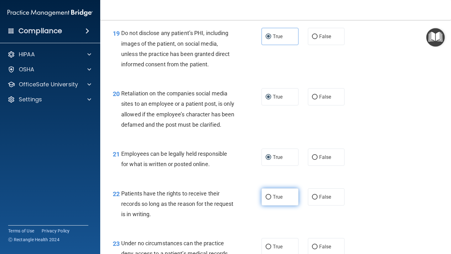
radio input "true"
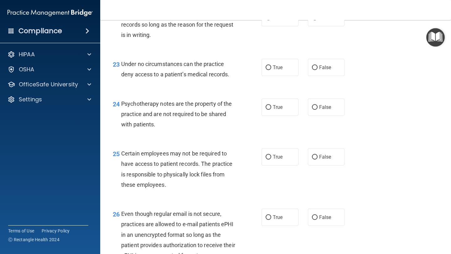
scroll to position [1408, 0]
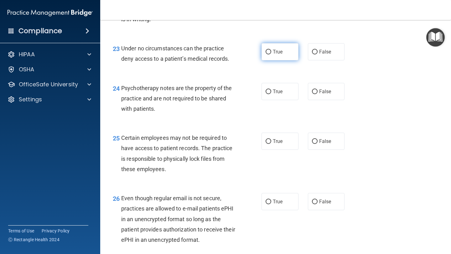
click at [273, 55] on span "True" at bounding box center [278, 52] width 10 height 6
click at [271, 54] on input "True" at bounding box center [269, 52] width 6 height 5
radio input "true"
click at [313, 94] on input "False" at bounding box center [315, 92] width 6 height 5
radio input "true"
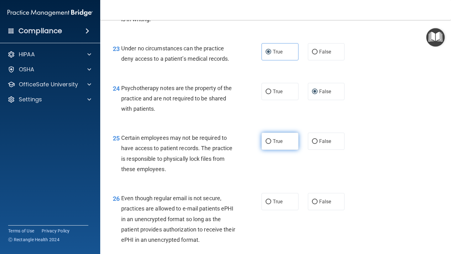
click at [273, 144] on span "True" at bounding box center [278, 141] width 10 height 6
click at [271, 144] on input "True" at bounding box center [269, 141] width 6 height 5
radio input "true"
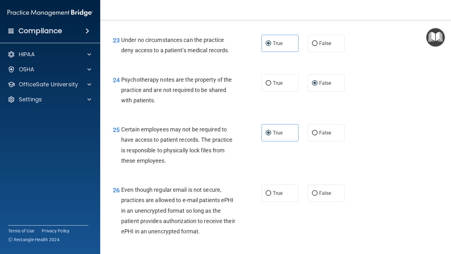
scroll to position [1418, 0]
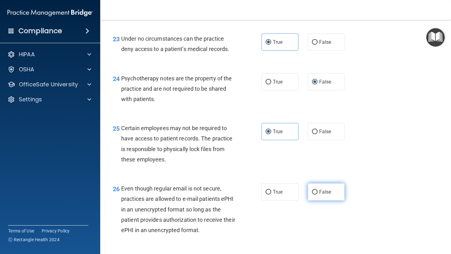
click at [319, 195] on span "False" at bounding box center [325, 192] width 12 height 6
click at [318, 195] on input "False" at bounding box center [315, 192] width 6 height 5
radio input "true"
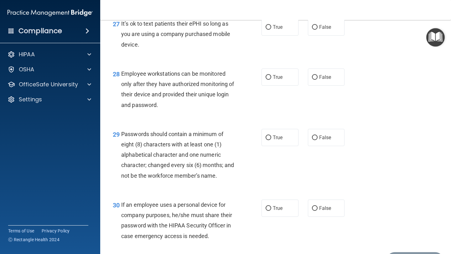
scroll to position [1653, 0]
click at [312, 30] on input "False" at bounding box center [315, 27] width 6 height 5
radio input "true"
click at [266, 80] on input "True" at bounding box center [269, 77] width 6 height 5
radio input "true"
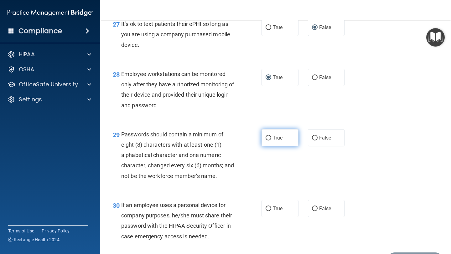
click at [273, 147] on label "True" at bounding box center [280, 137] width 37 height 17
click at [271, 141] on input "True" at bounding box center [269, 138] width 6 height 5
radio input "true"
click at [277, 217] on label "True" at bounding box center [280, 208] width 37 height 17
click at [271, 211] on input "True" at bounding box center [269, 209] width 6 height 5
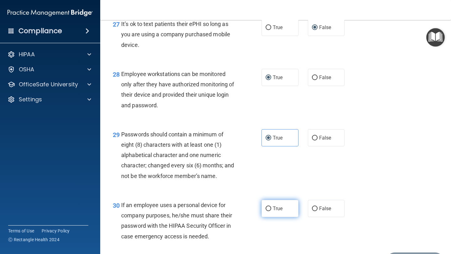
radio input "true"
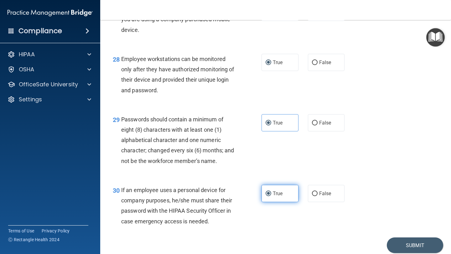
scroll to position [1703, 0]
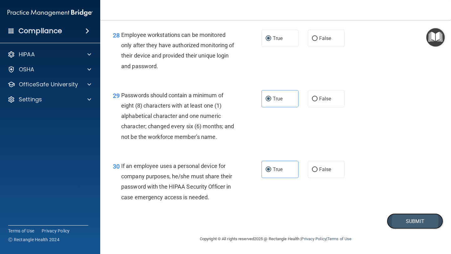
click at [399, 220] on button "Submit" at bounding box center [415, 222] width 56 height 16
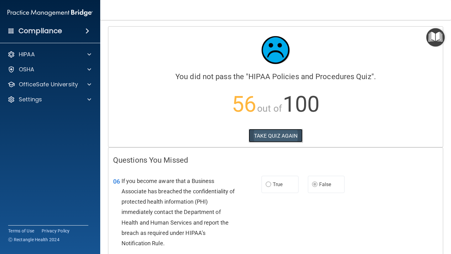
click at [267, 134] on button "TAKE QUIZ AGAIN" at bounding box center [276, 136] width 54 height 14
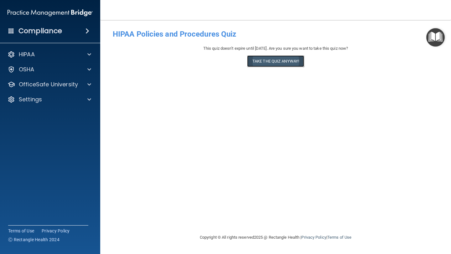
click at [280, 63] on button "Take the quiz anyway!" at bounding box center [275, 61] width 57 height 12
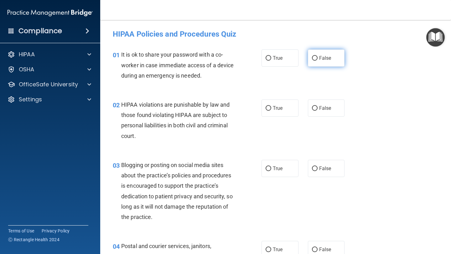
click at [314, 58] on label "False" at bounding box center [326, 57] width 37 height 17
click at [314, 58] on input "False" at bounding box center [315, 58] width 6 height 5
radio input "true"
click at [269, 107] on label "True" at bounding box center [280, 108] width 37 height 17
click at [269, 107] on input "True" at bounding box center [269, 108] width 6 height 5
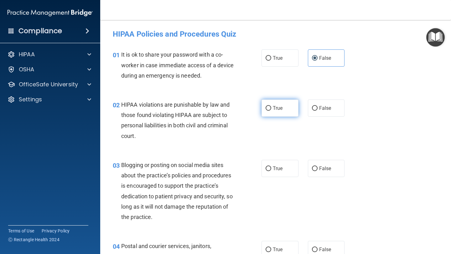
radio input "true"
click at [310, 165] on label "False" at bounding box center [326, 168] width 37 height 17
click at [312, 167] on input "False" at bounding box center [315, 169] width 6 height 5
radio input "true"
click at [267, 245] on label "True" at bounding box center [280, 249] width 37 height 17
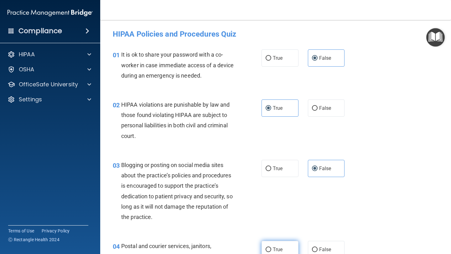
click at [267, 248] on input "True" at bounding box center [269, 250] width 6 height 5
radio input "true"
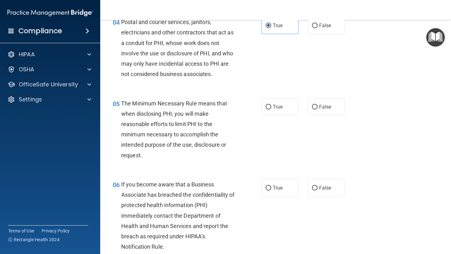
scroll to position [225, 0]
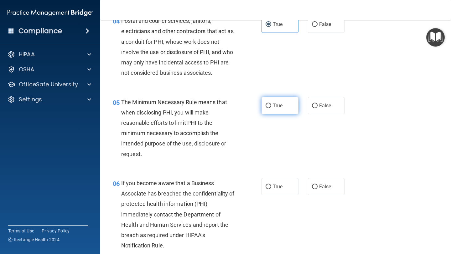
click at [267, 106] on input "True" at bounding box center [269, 106] width 6 height 5
radio input "true"
click at [312, 185] on input "False" at bounding box center [315, 187] width 6 height 5
radio input "true"
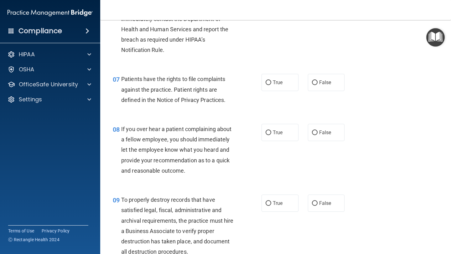
scroll to position [422, 0]
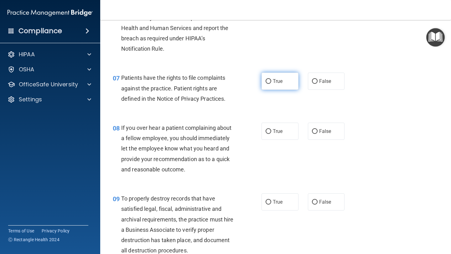
click at [266, 80] on input "True" at bounding box center [269, 81] width 6 height 5
radio input "true"
click at [312, 133] on input "False" at bounding box center [315, 131] width 6 height 5
radio input "true"
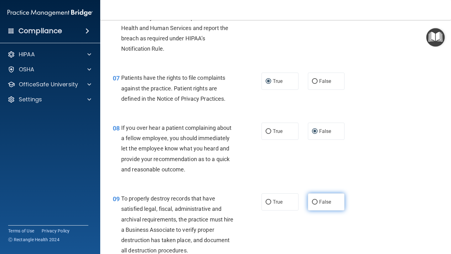
click at [312, 201] on input "False" at bounding box center [315, 202] width 6 height 5
radio input "true"
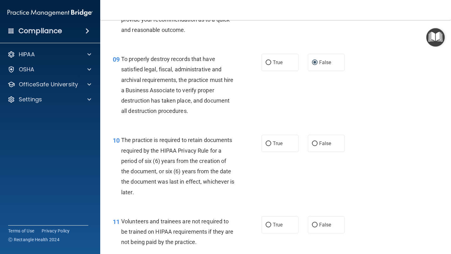
scroll to position [563, 0]
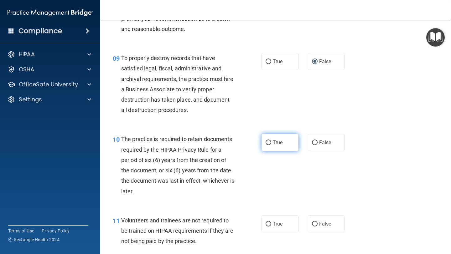
click at [278, 142] on span "True" at bounding box center [278, 143] width 10 height 6
click at [271, 142] on input "True" at bounding box center [269, 143] width 6 height 5
radio input "true"
click at [314, 224] on input "False" at bounding box center [315, 224] width 6 height 5
radio input "true"
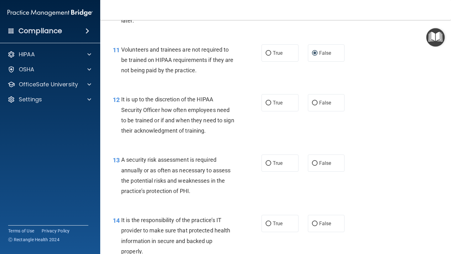
scroll to position [735, 0]
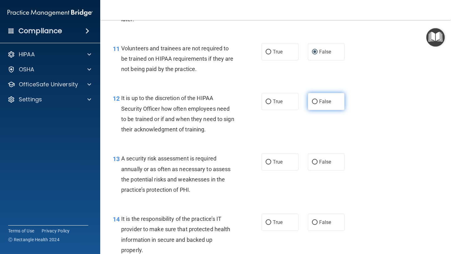
click at [310, 106] on label "False" at bounding box center [326, 101] width 37 height 17
click at [312, 104] on input "False" at bounding box center [315, 102] width 6 height 5
radio input "true"
click at [271, 168] on label "True" at bounding box center [280, 161] width 37 height 17
click at [271, 165] on input "True" at bounding box center [269, 162] width 6 height 5
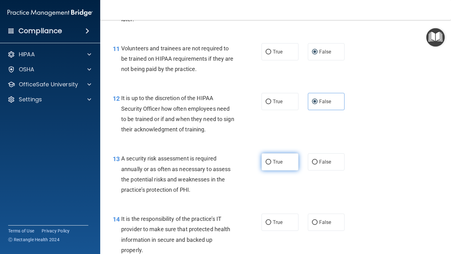
radio input "true"
click at [319, 218] on label "False" at bounding box center [326, 222] width 37 height 17
click at [318, 220] on input "False" at bounding box center [315, 222] width 6 height 5
radio input "true"
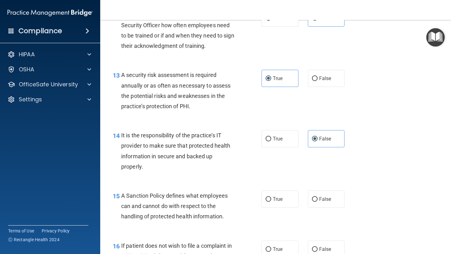
scroll to position [820, 0]
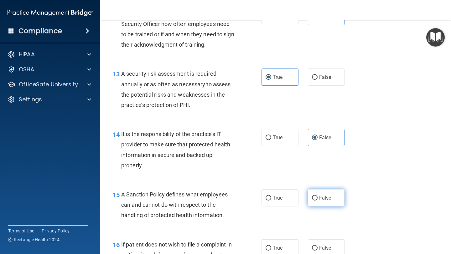
click at [312, 201] on label "False" at bounding box center [326, 197] width 37 height 17
click at [312, 201] on input "False" at bounding box center [315, 198] width 6 height 5
radio input "true"
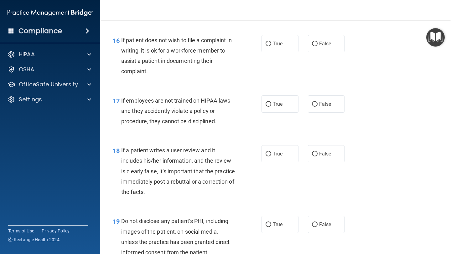
scroll to position [1012, 0]
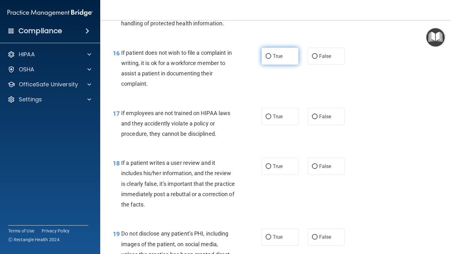
click at [269, 57] on input "True" at bounding box center [269, 56] width 6 height 5
radio input "true"
drag, startPoint x: 313, startPoint y: 117, endPoint x: 302, endPoint y: 123, distance: 12.3
click at [313, 117] on input "False" at bounding box center [315, 117] width 6 height 5
radio input "true"
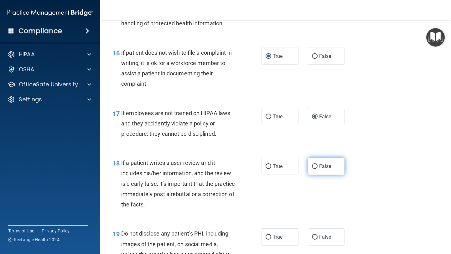
click at [315, 169] on label "False" at bounding box center [326, 166] width 37 height 17
click at [315, 169] on input "False" at bounding box center [315, 166] width 6 height 5
radio input "true"
click at [277, 229] on label "True" at bounding box center [280, 237] width 37 height 17
click at [271, 235] on input "True" at bounding box center [269, 237] width 6 height 5
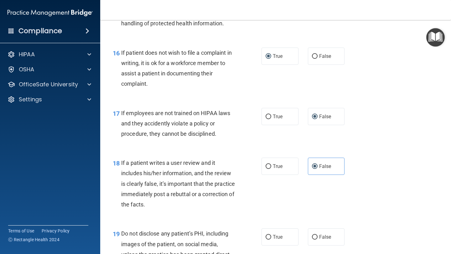
radio input "true"
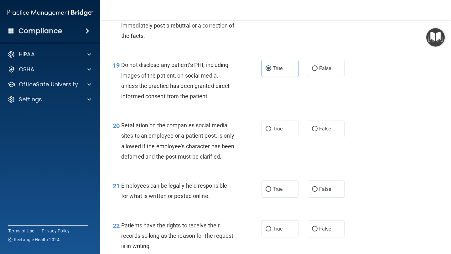
scroll to position [1224, 0]
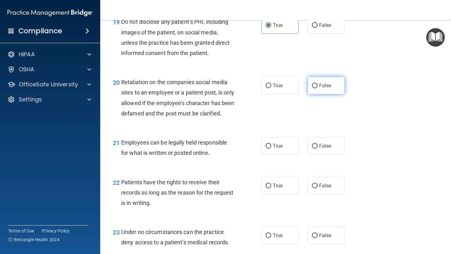
click at [312, 85] on input "False" at bounding box center [315, 86] width 6 height 5
radio input "true"
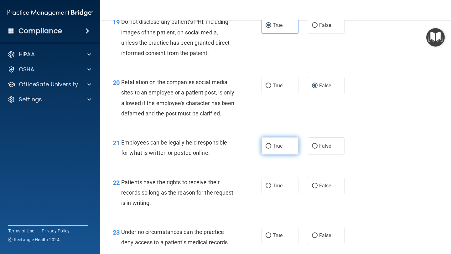
click at [273, 153] on label "True" at bounding box center [280, 145] width 37 height 17
click at [271, 149] on input "True" at bounding box center [269, 146] width 6 height 5
radio input "true"
click at [319, 189] on span "False" at bounding box center [325, 186] width 12 height 6
click at [316, 189] on input "False" at bounding box center [315, 186] width 6 height 5
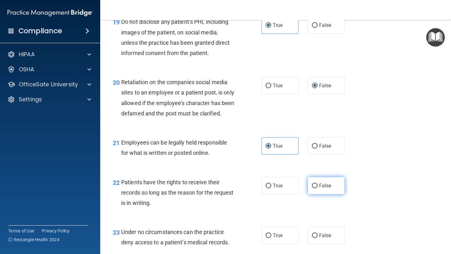
radio input "true"
drag, startPoint x: 320, startPoint y: 245, endPoint x: 317, endPoint y: 237, distance: 7.9
click at [320, 239] on span "False" at bounding box center [325, 236] width 12 height 6
click at [318, 238] on input "False" at bounding box center [315, 236] width 6 height 5
radio input "true"
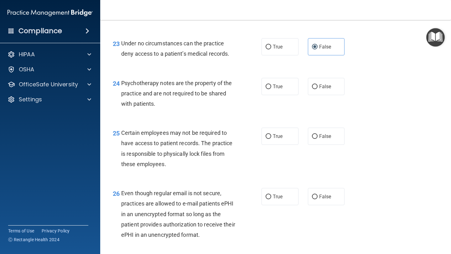
scroll to position [1414, 0]
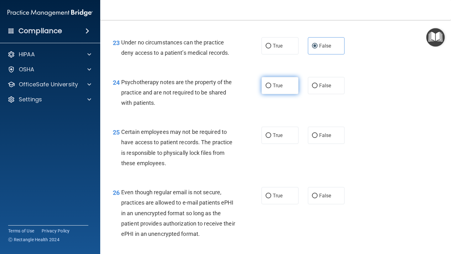
click at [269, 94] on label "True" at bounding box center [280, 85] width 37 height 17
click at [269, 88] on input "True" at bounding box center [269, 86] width 6 height 5
radio input "true"
click at [270, 144] on label "True" at bounding box center [280, 135] width 37 height 17
click at [270, 138] on input "True" at bounding box center [269, 135] width 6 height 5
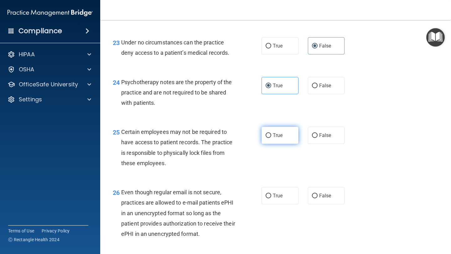
radio input "true"
click at [273, 199] on span "True" at bounding box center [278, 196] width 10 height 6
click at [271, 199] on input "True" at bounding box center [269, 196] width 6 height 5
radio input "true"
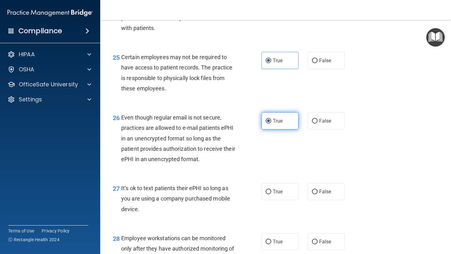
scroll to position [1490, 0]
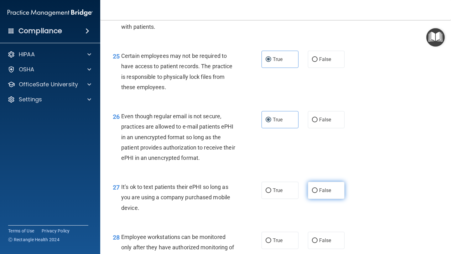
click at [319, 199] on label "False" at bounding box center [326, 190] width 37 height 17
click at [318, 193] on input "False" at bounding box center [315, 191] width 6 height 5
radio input "true"
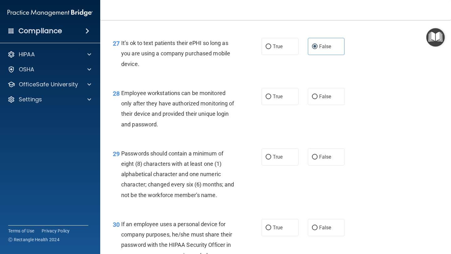
scroll to position [1636, 0]
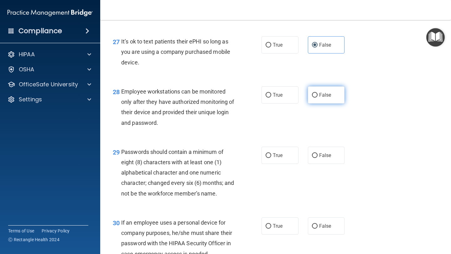
click at [324, 98] on span "False" at bounding box center [325, 95] width 12 height 6
click at [318, 98] on input "False" at bounding box center [315, 95] width 6 height 5
radio input "true"
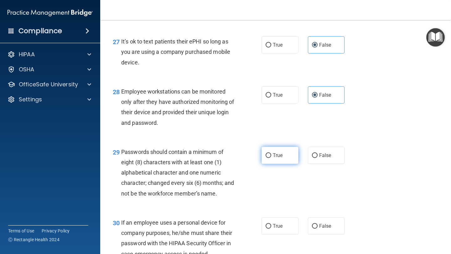
click at [266, 164] on label "True" at bounding box center [280, 155] width 37 height 17
click at [266, 158] on input "True" at bounding box center [269, 155] width 6 height 5
radio input "true"
click at [316, 235] on label "False" at bounding box center [326, 226] width 37 height 17
click at [316, 229] on input "False" at bounding box center [315, 226] width 6 height 5
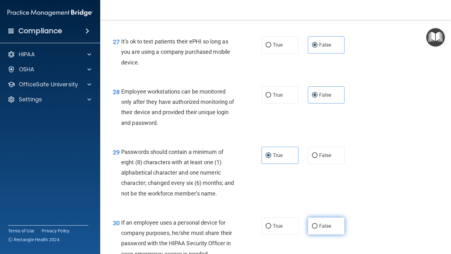
radio input "true"
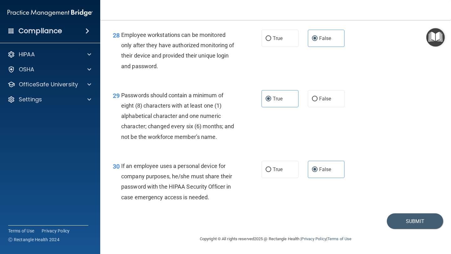
scroll to position [1703, 0]
click at [406, 221] on button "Submit" at bounding box center [415, 222] width 56 height 16
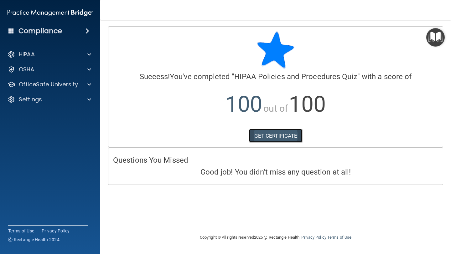
click at [284, 133] on link "GET CERTIFICATE" at bounding box center [276, 136] width 54 height 14
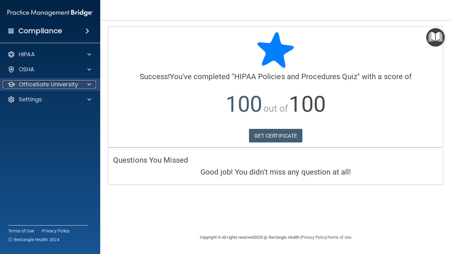
click at [33, 83] on p "OfficeSafe University" at bounding box center [48, 85] width 59 height 8
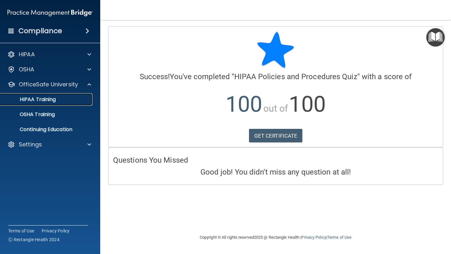
click at [35, 98] on p "HIPAA Training" at bounding box center [30, 99] width 52 height 6
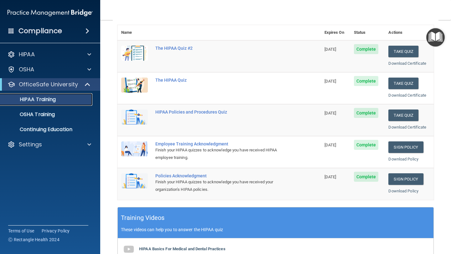
scroll to position [86, 0]
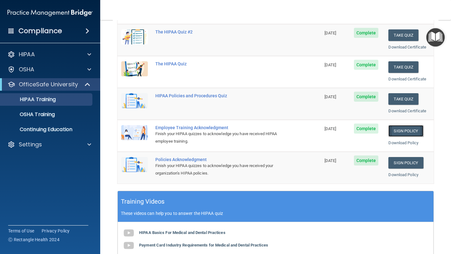
click at [403, 130] on link "Sign Policy" at bounding box center [405, 131] width 35 height 12
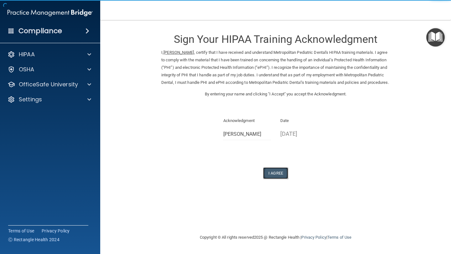
click at [278, 179] on button "I Agree" at bounding box center [275, 174] width 25 height 12
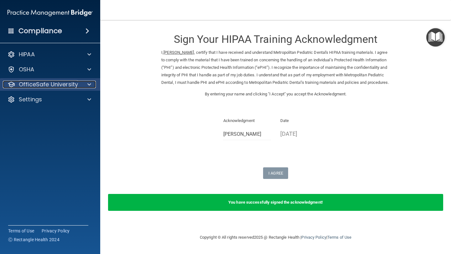
click at [41, 83] on p "OfficeSafe University" at bounding box center [48, 85] width 59 height 8
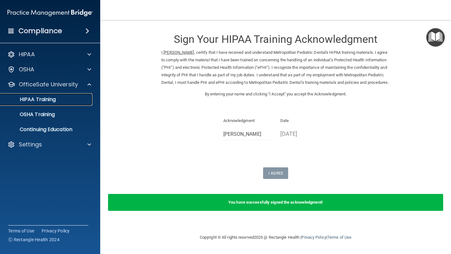
click at [46, 101] on p "HIPAA Training" at bounding box center [30, 99] width 52 height 6
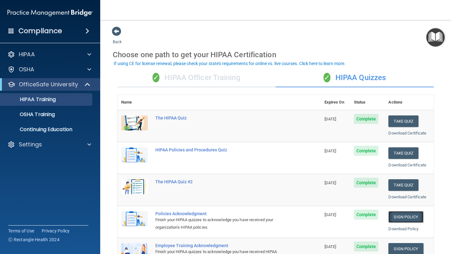
click at [402, 218] on link "Sign Policy" at bounding box center [405, 217] width 35 height 12
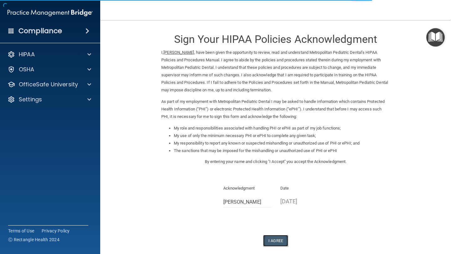
click at [275, 242] on button "I Agree" at bounding box center [275, 241] width 25 height 12
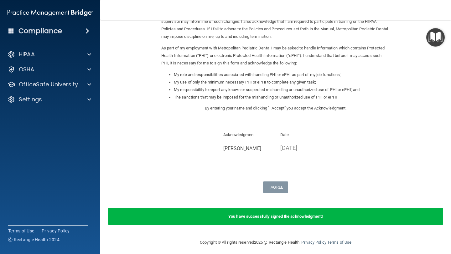
scroll to position [57, 0]
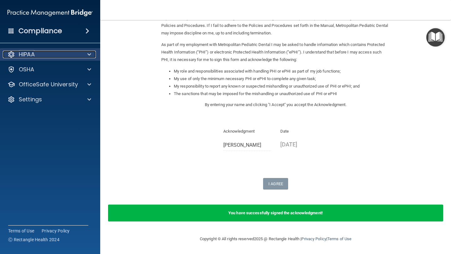
click at [36, 57] on div "HIPAA" at bounding box center [42, 55] width 78 height 8
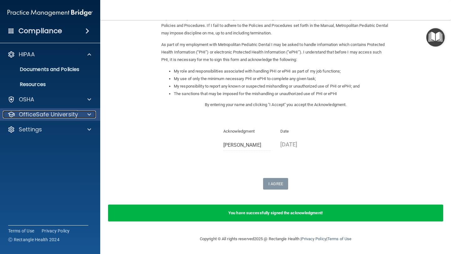
click at [43, 114] on p "OfficeSafe University" at bounding box center [48, 115] width 59 height 8
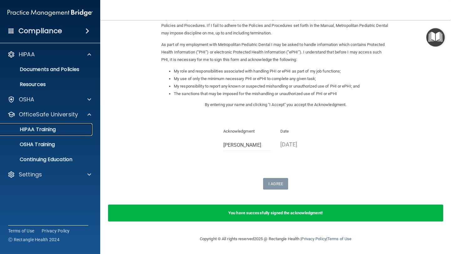
click at [43, 127] on p "HIPAA Training" at bounding box center [30, 130] width 52 height 6
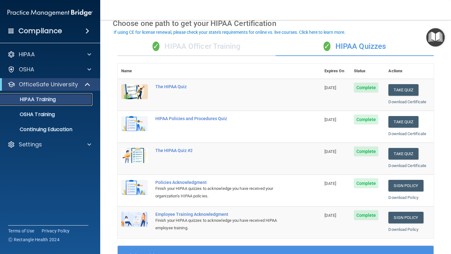
scroll to position [28, 0]
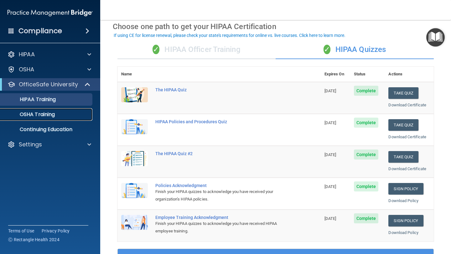
click at [32, 118] on link "OSHA Training" at bounding box center [43, 114] width 99 height 13
